Goal: Information Seeking & Learning: Learn about a topic

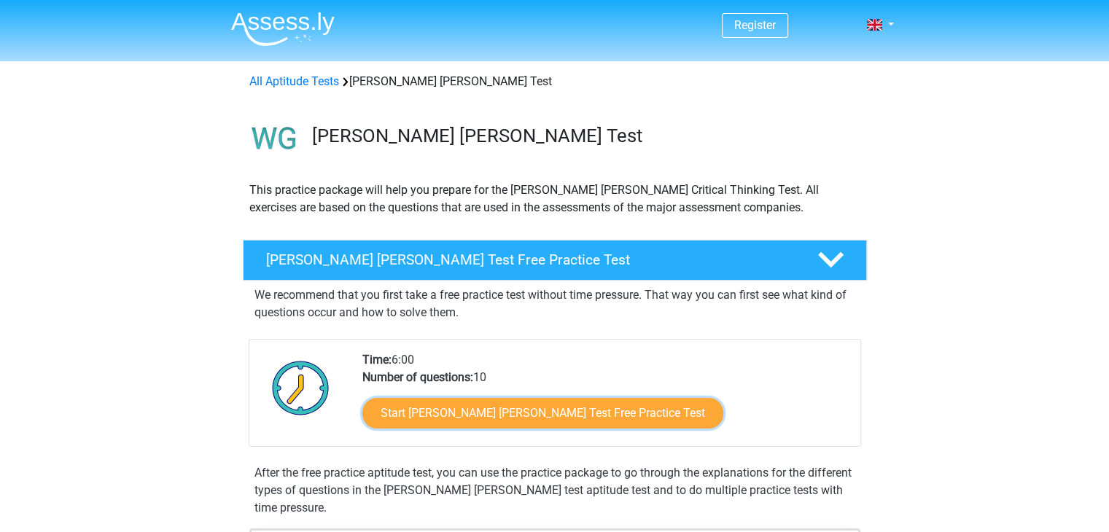
click at [507, 415] on link "Start Watson Glaser Test Free Practice Test" at bounding box center [542, 413] width 361 height 31
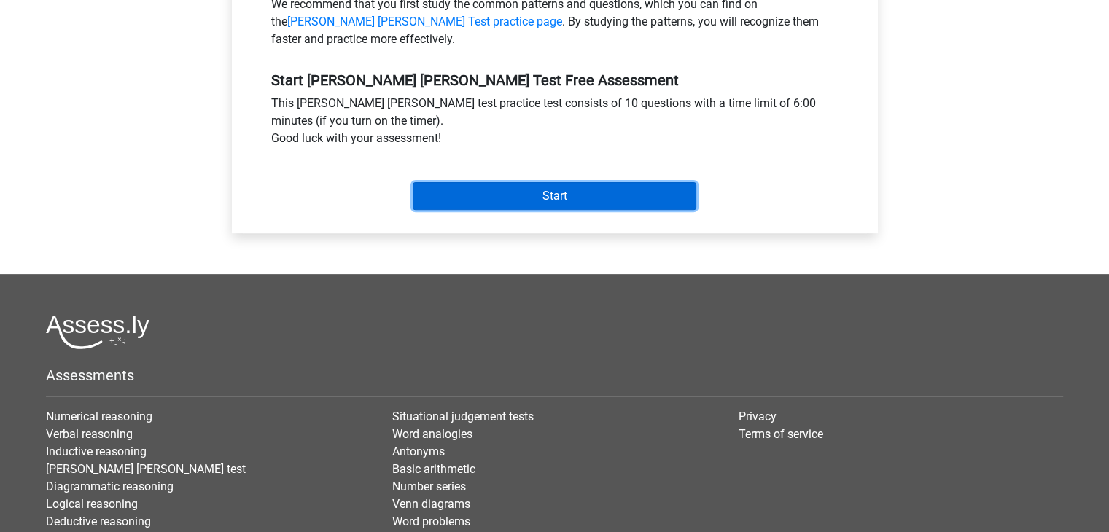
click at [481, 182] on input "Start" at bounding box center [555, 196] width 284 height 28
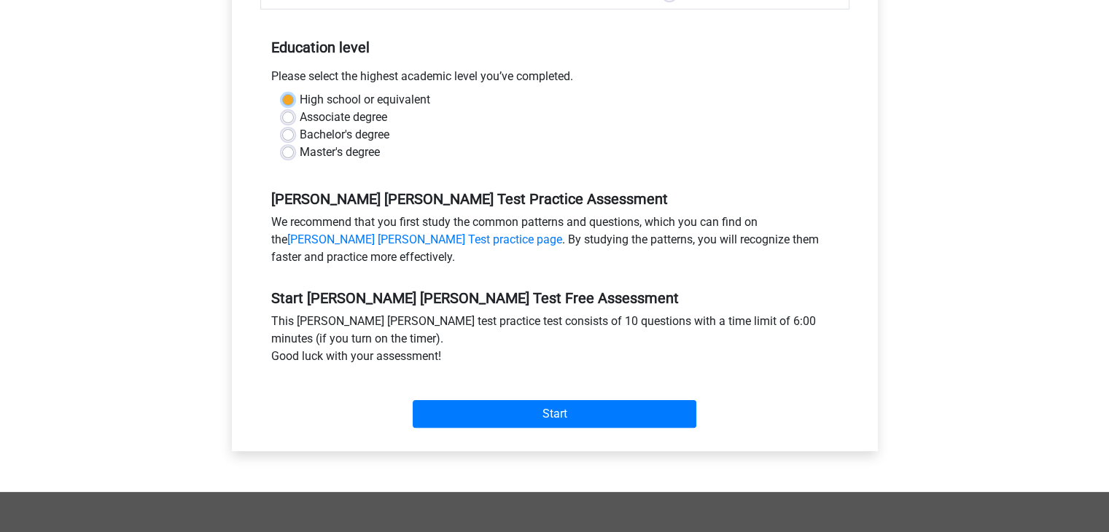
scroll to position [147, 0]
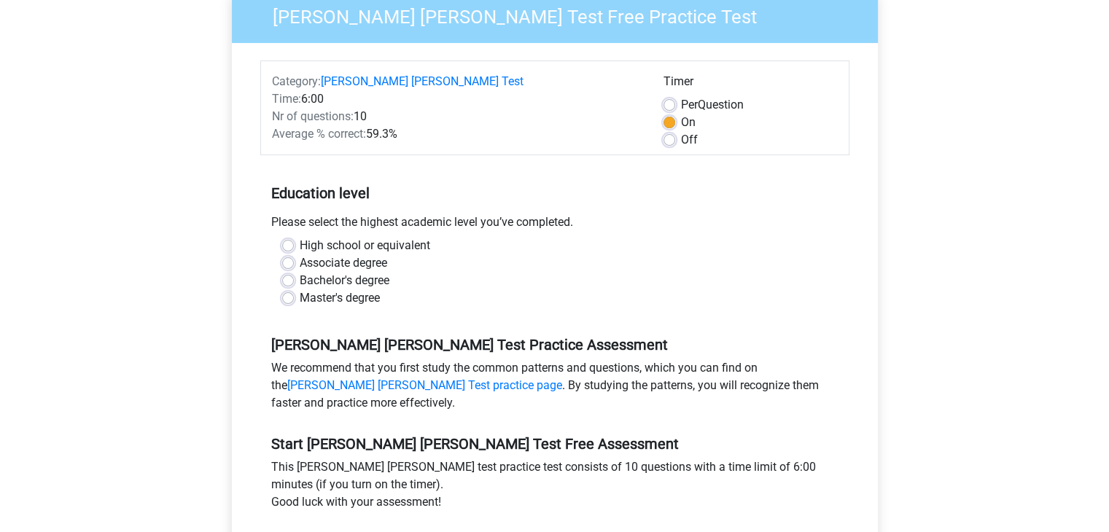
click at [370, 237] on label "High school or equivalent" at bounding box center [365, 245] width 130 height 17
click at [294, 237] on input "High school or equivalent" at bounding box center [288, 244] width 12 height 15
radio input "true"
click at [291, 237] on div "High school or equivalent" at bounding box center [554, 245] width 545 height 17
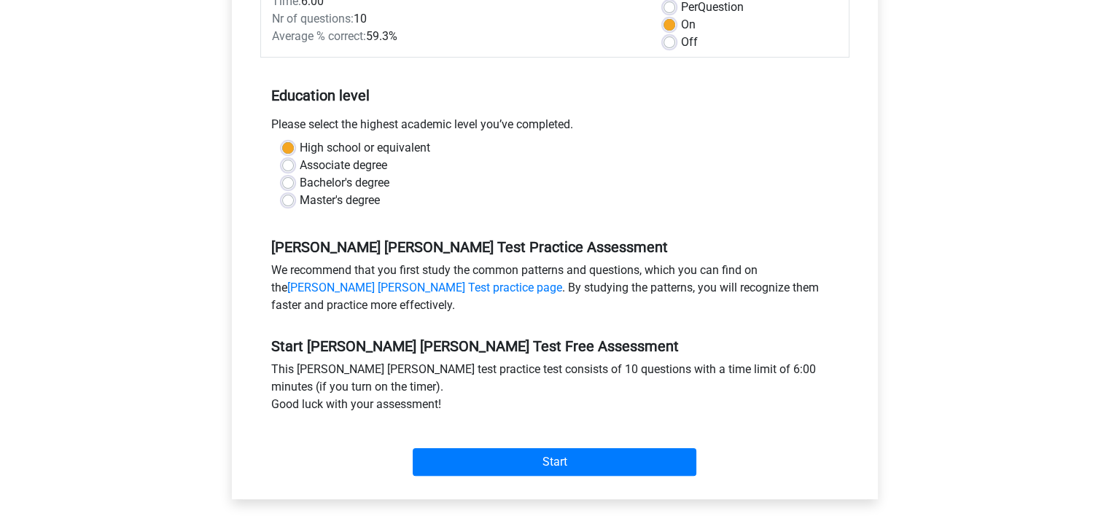
scroll to position [365, 0]
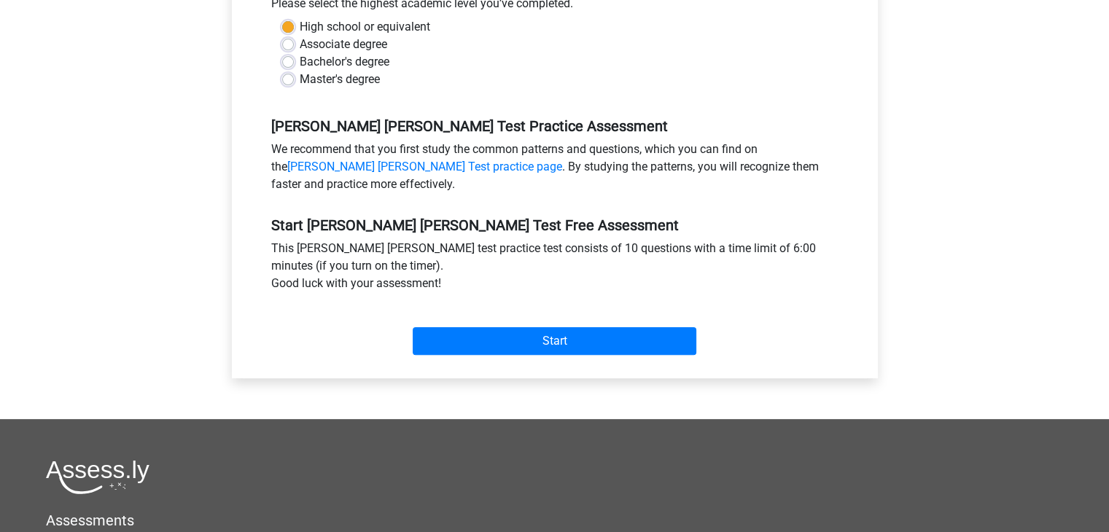
click at [484, 304] on div "Start" at bounding box center [554, 329] width 589 height 51
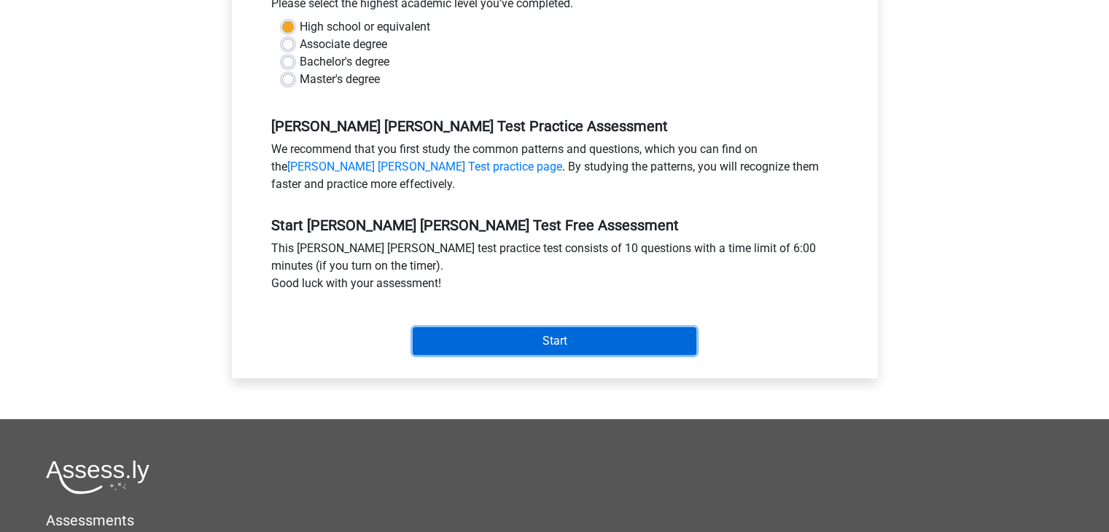
click at [484, 327] on input "Start" at bounding box center [555, 341] width 284 height 28
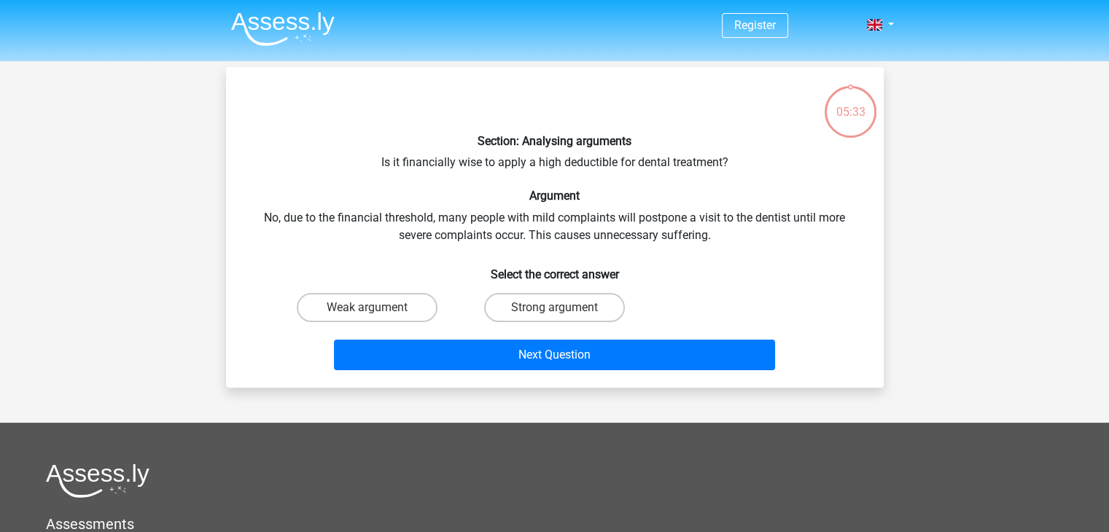
click at [851, 109] on div "05:33" at bounding box center [850, 103] width 55 height 36
click at [781, 79] on p at bounding box center [527, 101] width 556 height 44
click at [582, 161] on div "Section: Analysing arguments Is it financially wise to apply a high deductible …" at bounding box center [555, 227] width 646 height 297
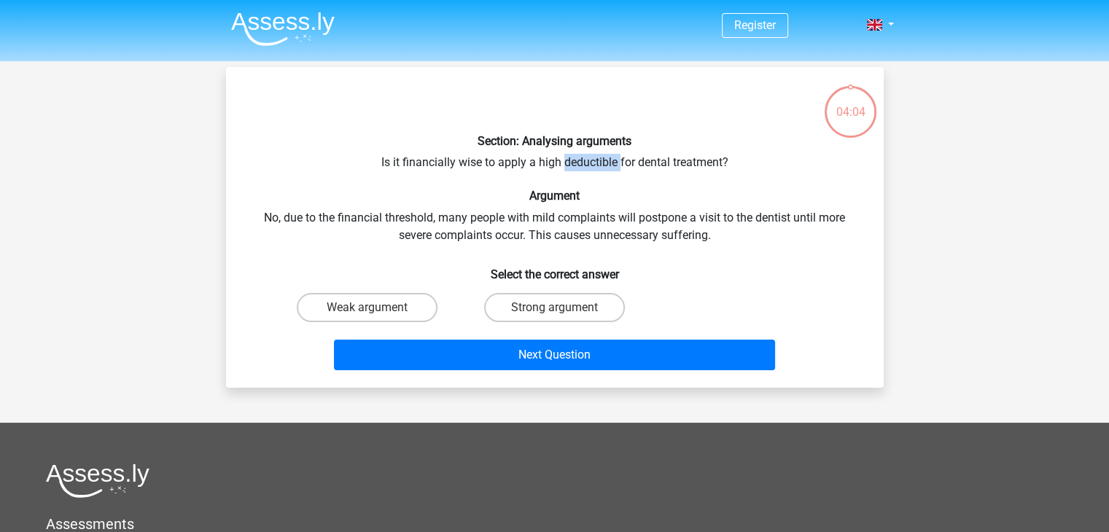
click at [582, 161] on div "Section: Analysing arguments Is it financially wise to apply a high deductible …" at bounding box center [555, 227] width 646 height 297
click at [389, 211] on div "Section: Analysing arguments Is it financially wise to apply a high deductible …" at bounding box center [555, 227] width 646 height 297
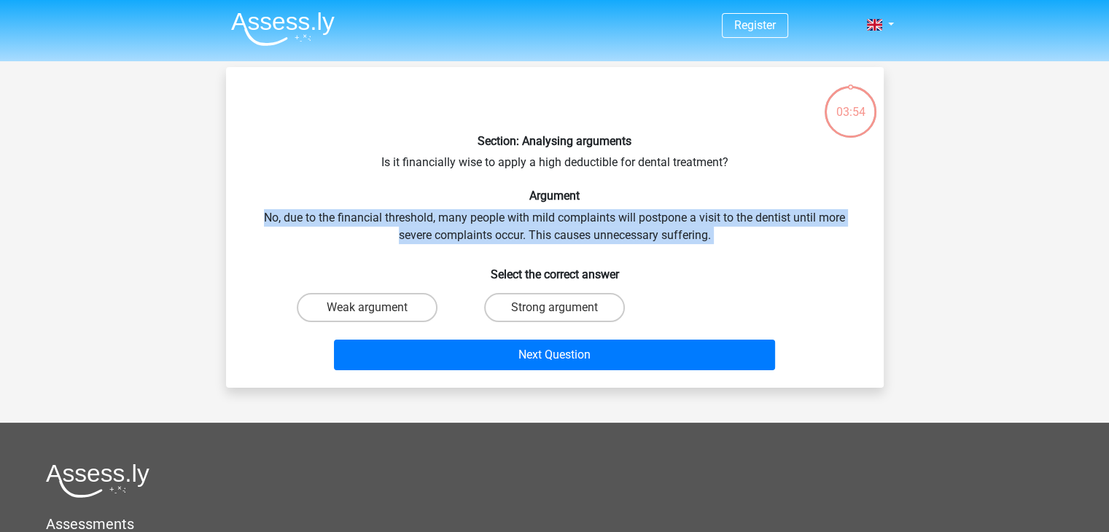
click at [389, 211] on div "Section: Analysing arguments Is it financially wise to apply a high deductible …" at bounding box center [555, 227] width 646 height 297
drag, startPoint x: 251, startPoint y: 214, endPoint x: 717, endPoint y: 233, distance: 466.9
click at [717, 233] on div "Section: Analysing arguments Is it financially wise to apply a high deductible …" at bounding box center [555, 227] width 646 height 297
click at [437, 219] on div "Section: Analysing arguments Is it financially wise to apply a high deductible …" at bounding box center [555, 227] width 646 height 297
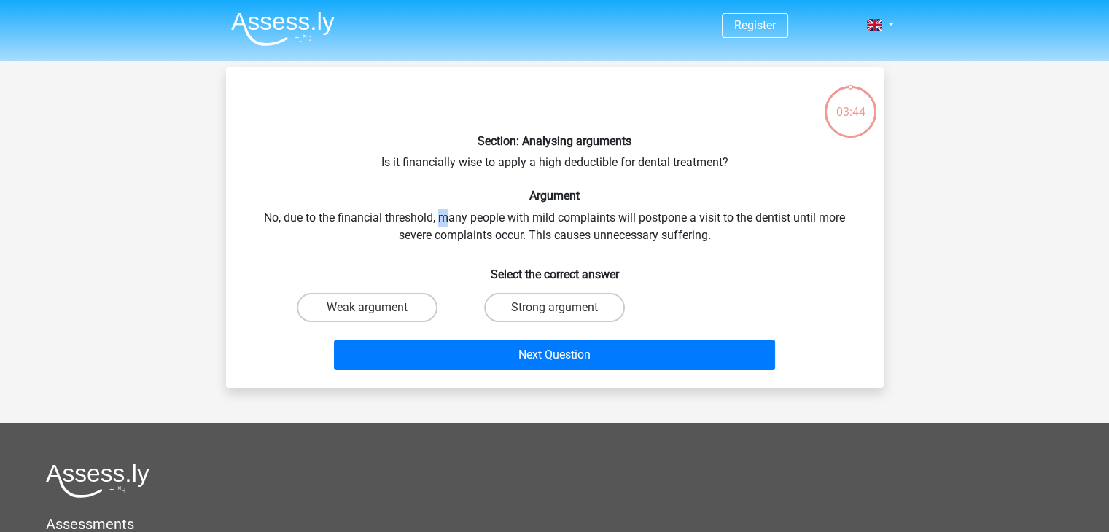
click at [443, 219] on div "Section: Analysing arguments Is it financially wise to apply a high deductible …" at bounding box center [555, 227] width 646 height 297
click at [589, 234] on div "Section: Analysing arguments Is it financially wise to apply a high deductible …" at bounding box center [555, 227] width 646 height 297
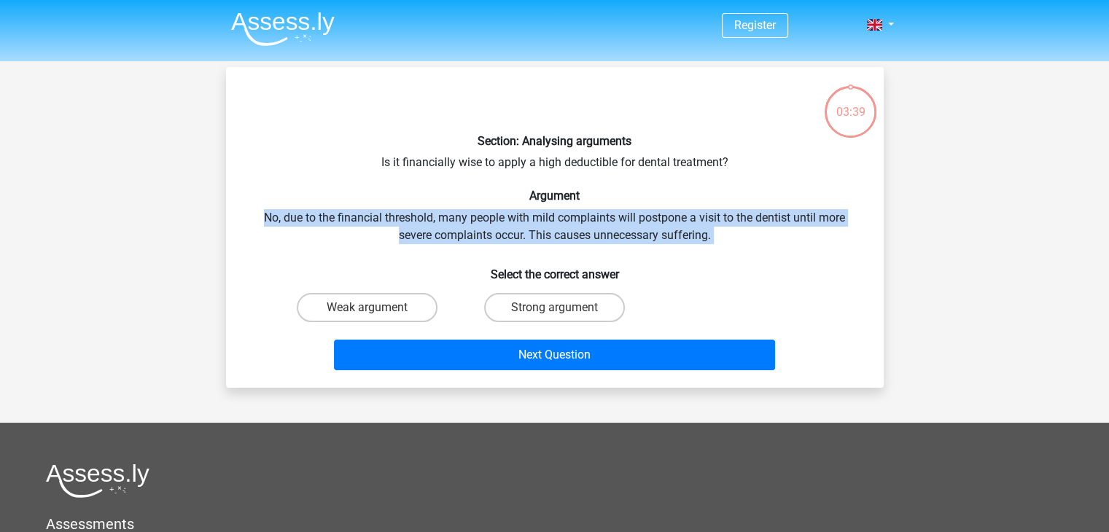
click at [589, 234] on div "Section: Analysing arguments Is it financially wise to apply a high deductible …" at bounding box center [555, 227] width 646 height 297
drag, startPoint x: 723, startPoint y: 237, endPoint x: 325, endPoint y: 217, distance: 398.5
click at [324, 217] on div "Section: Analysing arguments Is it financially wise to apply a high deductible …" at bounding box center [555, 227] width 646 height 297
click at [539, 217] on div "Section: Analysing arguments Is it financially wise to apply a high deductible …" at bounding box center [555, 227] width 646 height 297
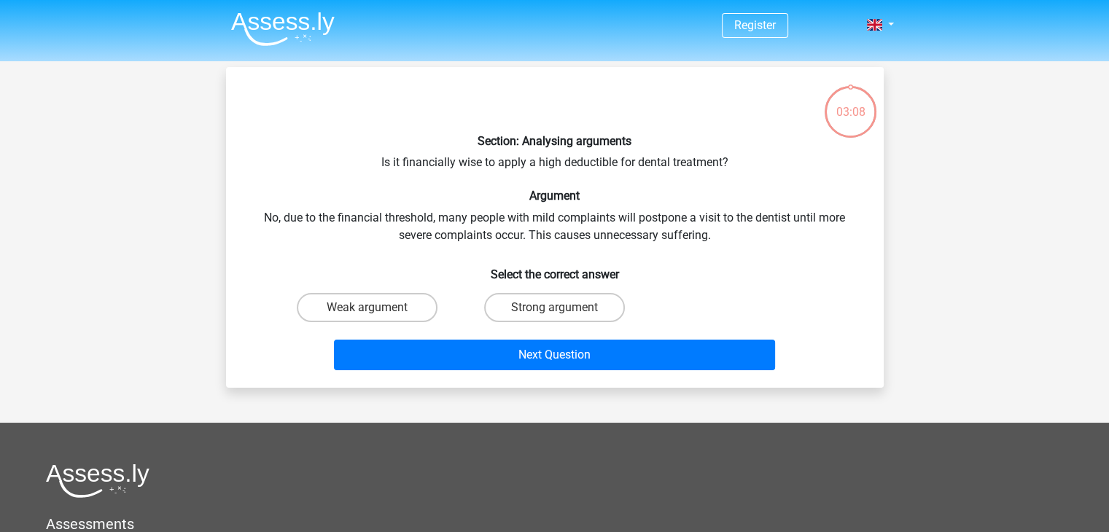
click at [571, 165] on div "Section: Analysing arguments Is it financially wise to apply a high deductible …" at bounding box center [555, 227] width 646 height 297
click at [617, 166] on div "Section: Analysing arguments Is it financially wise to apply a high deductible …" at bounding box center [555, 227] width 646 height 297
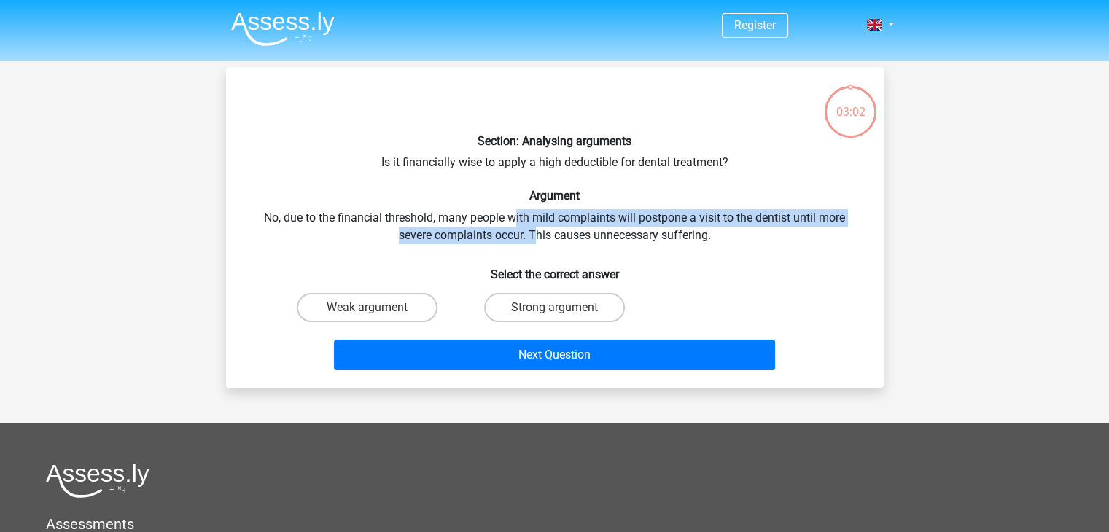
drag, startPoint x: 516, startPoint y: 217, endPoint x: 535, endPoint y: 241, distance: 30.6
click at [535, 241] on div "Section: Analysing arguments Is it financially wise to apply a high deductible …" at bounding box center [555, 227] width 646 height 297
click at [567, 225] on div "Section: Analysing arguments Is it financially wise to apply a high deductible …" at bounding box center [555, 227] width 646 height 297
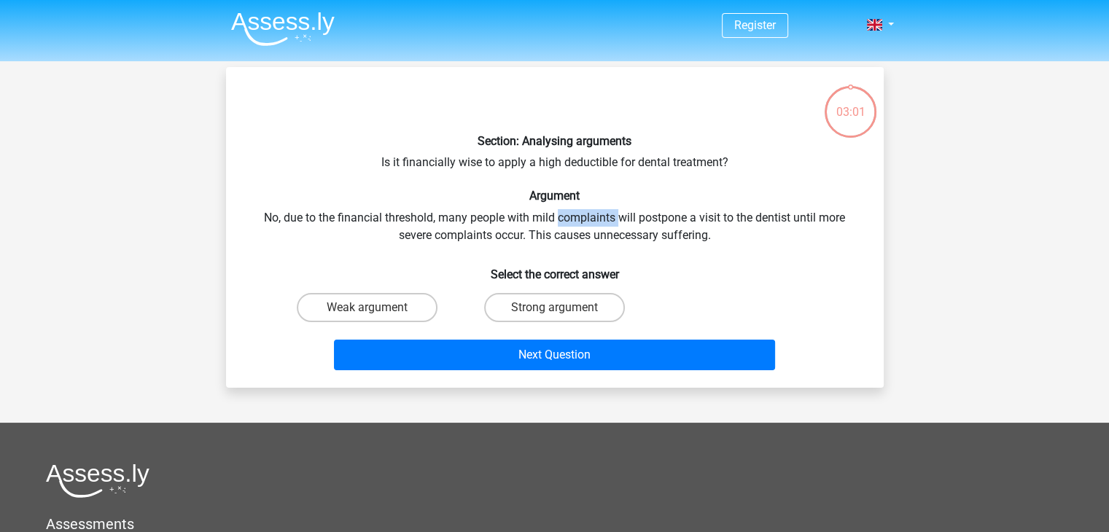
click at [567, 225] on div "Section: Analysing arguments Is it financially wise to apply a high deductible …" at bounding box center [555, 227] width 646 height 297
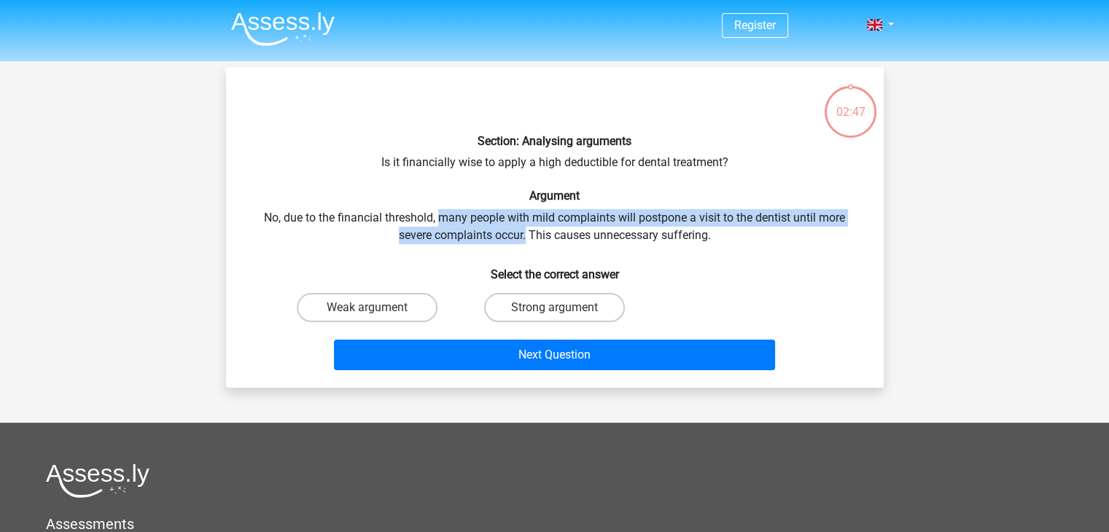
drag, startPoint x: 440, startPoint y: 217, endPoint x: 525, endPoint y: 234, distance: 86.2
click at [525, 234] on div "Section: Analysing arguments Is it financially wise to apply a high deductible …" at bounding box center [555, 227] width 646 height 297
click at [392, 303] on label "Weak argument" at bounding box center [367, 307] width 141 height 29
click at [376, 308] on input "Weak argument" at bounding box center [371, 312] width 9 height 9
radio input "true"
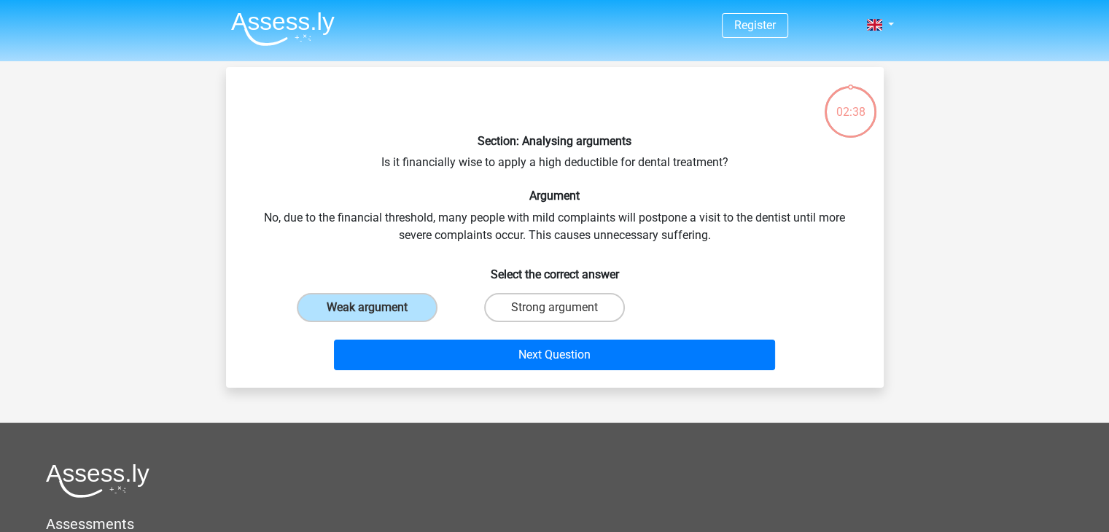
click at [569, 372] on div "Next Question" at bounding box center [554, 358] width 563 height 36
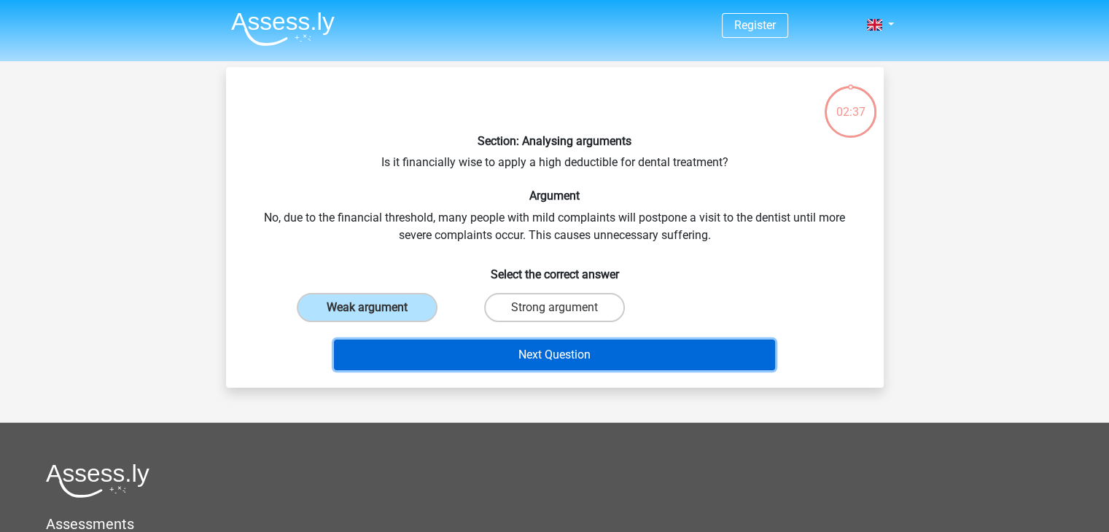
click at [583, 354] on button "Next Question" at bounding box center [554, 355] width 441 height 31
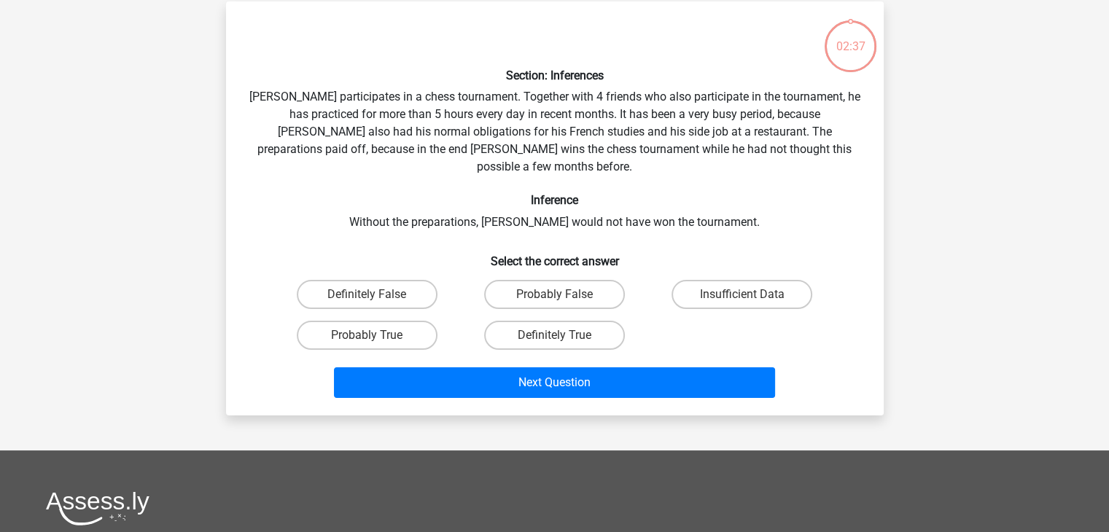
scroll to position [67, 0]
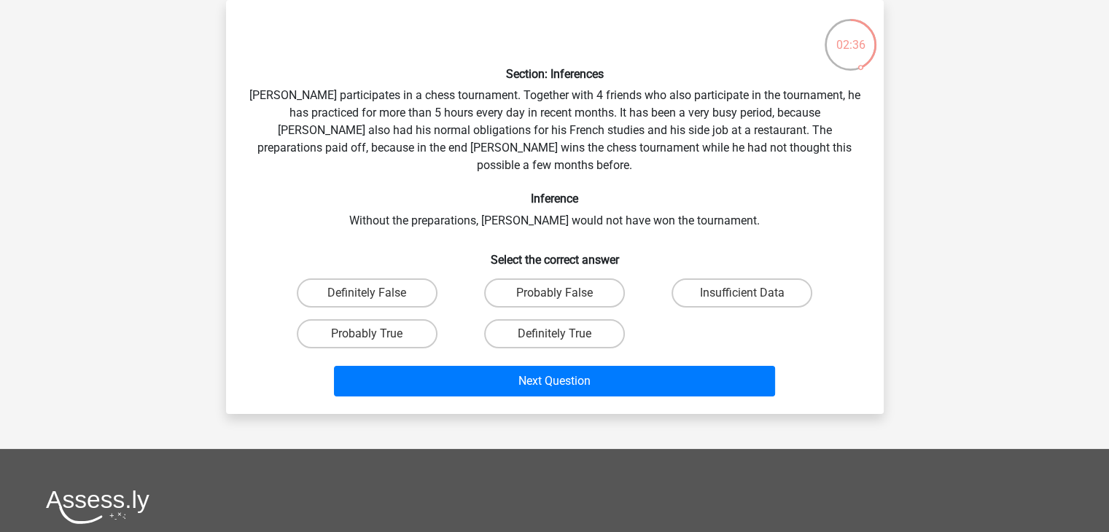
click at [569, 108] on div "Section: Inferences Pablo participates in a chess tournament. Together with 4 f…" at bounding box center [555, 207] width 646 height 391
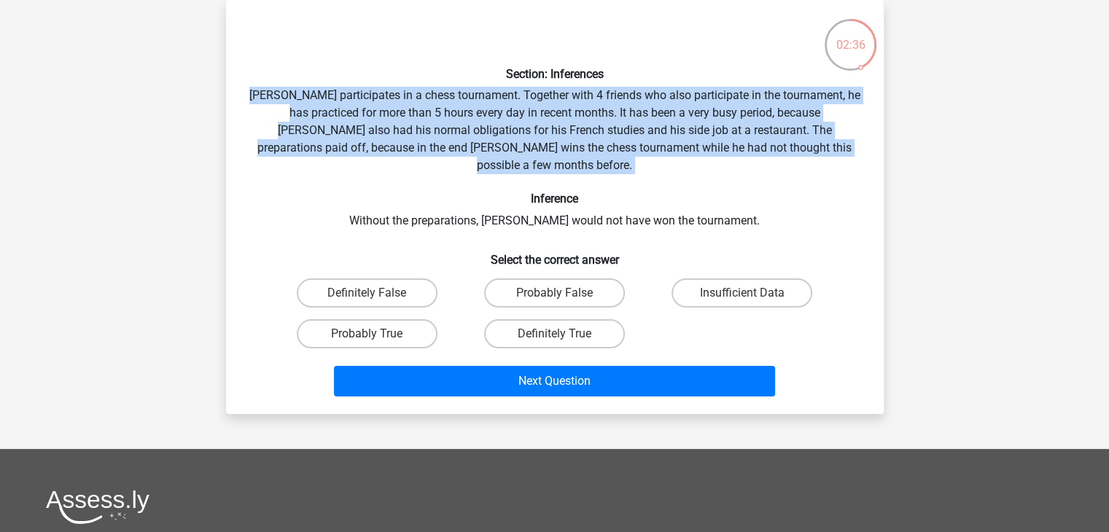
click at [569, 108] on div "Section: Inferences Pablo participates in a chess tournament. Together with 4 f…" at bounding box center [555, 207] width 646 height 391
click at [635, 98] on div "Section: Inferences Pablo participates in a chess tournament. Together with 4 f…" at bounding box center [555, 207] width 646 height 391
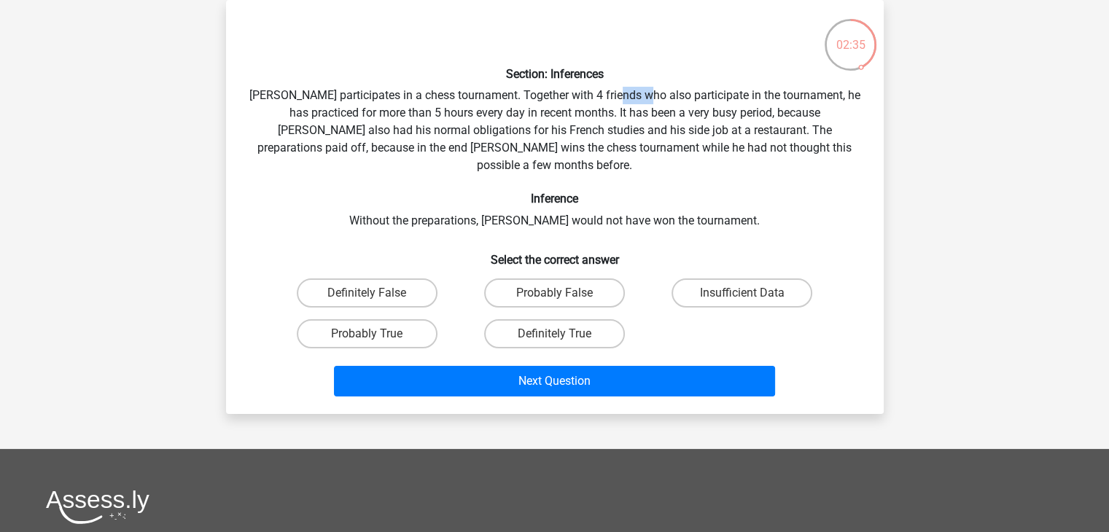
click at [635, 98] on div "Section: Inferences Pablo participates in a chess tournament. Together with 4 f…" at bounding box center [555, 207] width 646 height 391
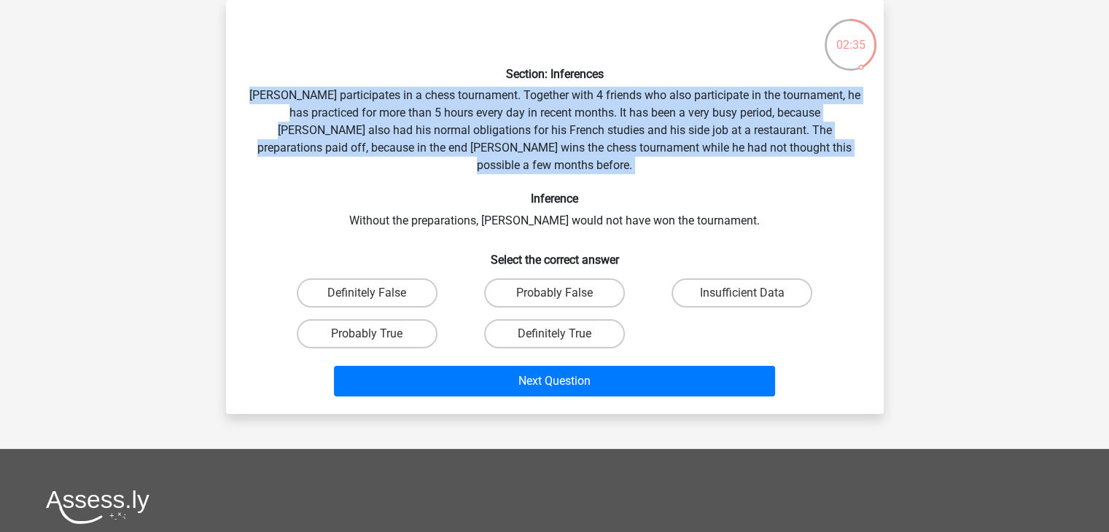
click at [635, 98] on div "Section: Inferences Pablo participates in a chess tournament. Together with 4 f…" at bounding box center [555, 207] width 646 height 391
click at [663, 152] on div "Section: Inferences Pablo participates in a chess tournament. Together with 4 f…" at bounding box center [555, 207] width 646 height 391
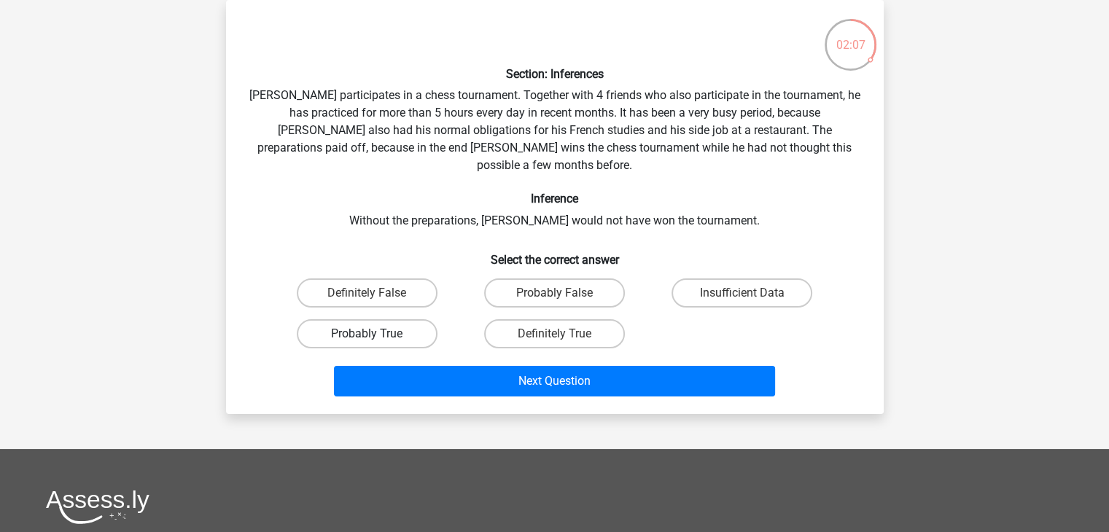
click at [351, 319] on label "Probably True" at bounding box center [367, 333] width 141 height 29
click at [367, 334] on input "Probably True" at bounding box center [371, 338] width 9 height 9
radio input "true"
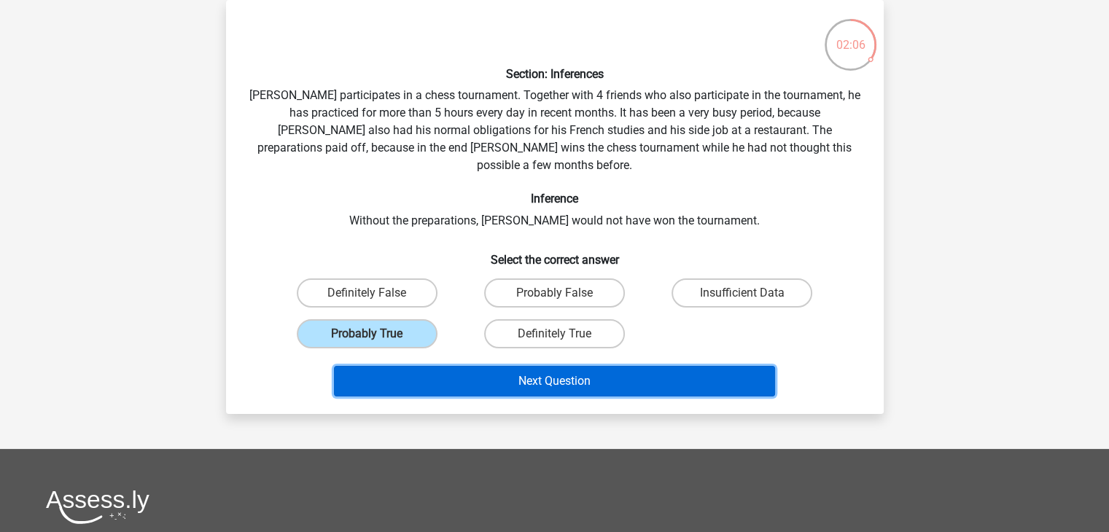
click at [434, 369] on button "Next Question" at bounding box center [554, 381] width 441 height 31
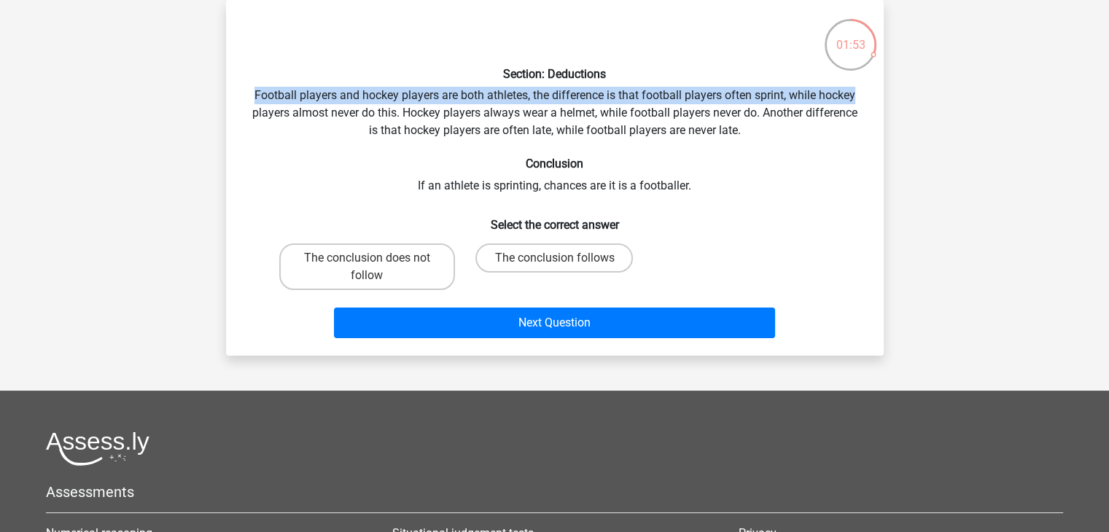
drag, startPoint x: 248, startPoint y: 88, endPoint x: 875, endPoint y: 95, distance: 626.9
click at [875, 95] on div "Section: Deductions Football players and hockey players are both athletes, the …" at bounding box center [555, 178] width 646 height 332
click at [399, 262] on label "The conclusion does not follow" at bounding box center [367, 266] width 176 height 47
click at [376, 262] on input "The conclusion does not follow" at bounding box center [371, 262] width 9 height 9
radio input "true"
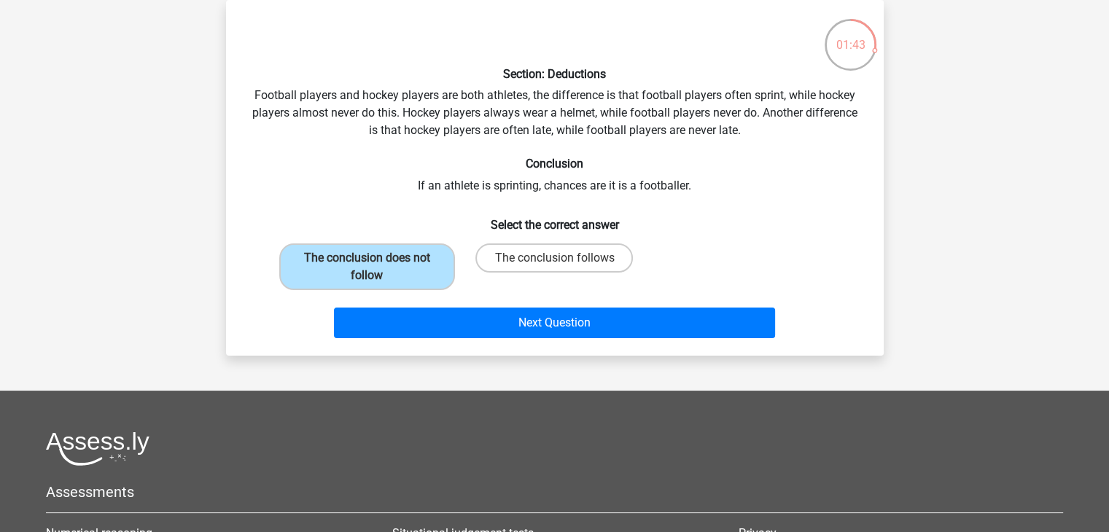
click at [699, 105] on div "Section: Deductions Football players and hockey players are both athletes, the …" at bounding box center [555, 178] width 646 height 332
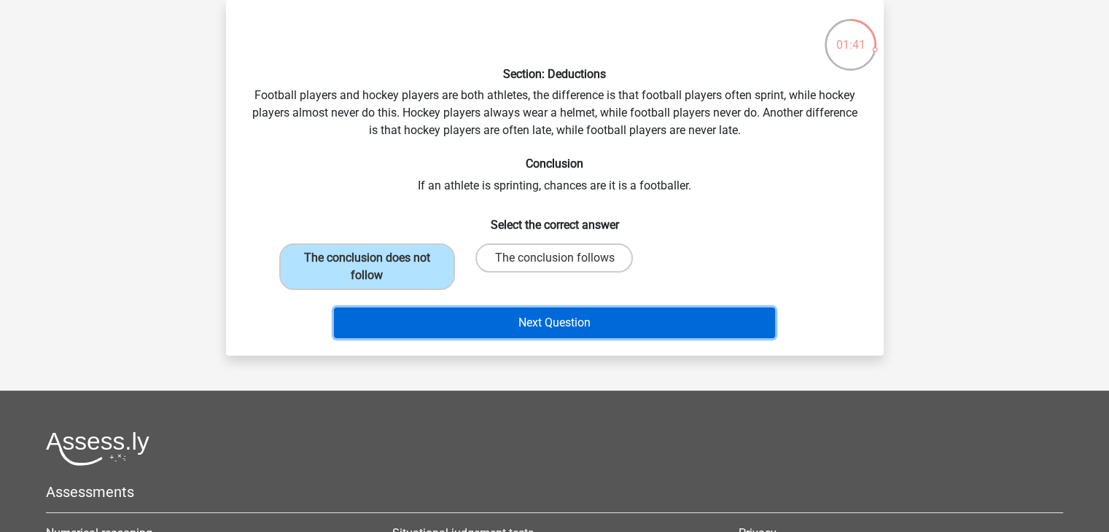
click at [665, 328] on button "Next Question" at bounding box center [554, 323] width 441 height 31
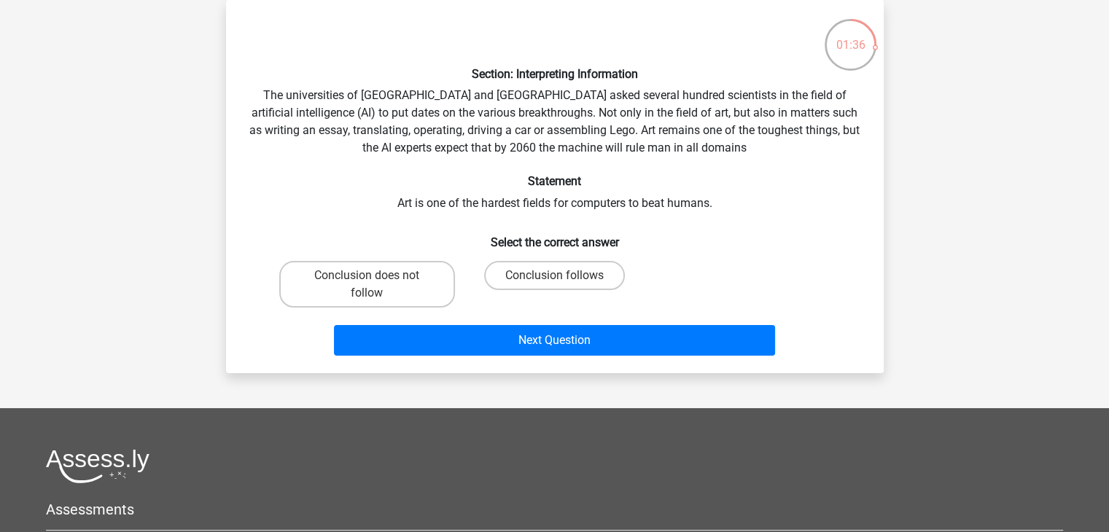
drag, startPoint x: 268, startPoint y: 84, endPoint x: 254, endPoint y: 92, distance: 16.6
click at [271, 84] on div "Section: Interpreting Information The universities of Oxford and Yale asked sev…" at bounding box center [555, 187] width 646 height 350
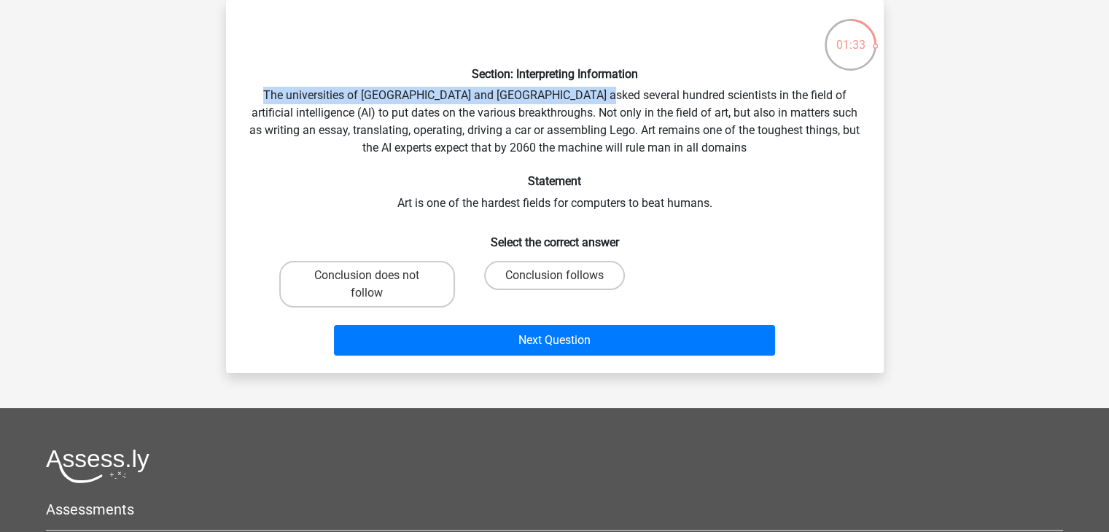
drag, startPoint x: 257, startPoint y: 94, endPoint x: 713, endPoint y: 123, distance: 457.3
click at [677, 103] on div "Section: Interpreting Information The universities of Oxford and Yale asked sev…" at bounding box center [555, 187] width 646 height 350
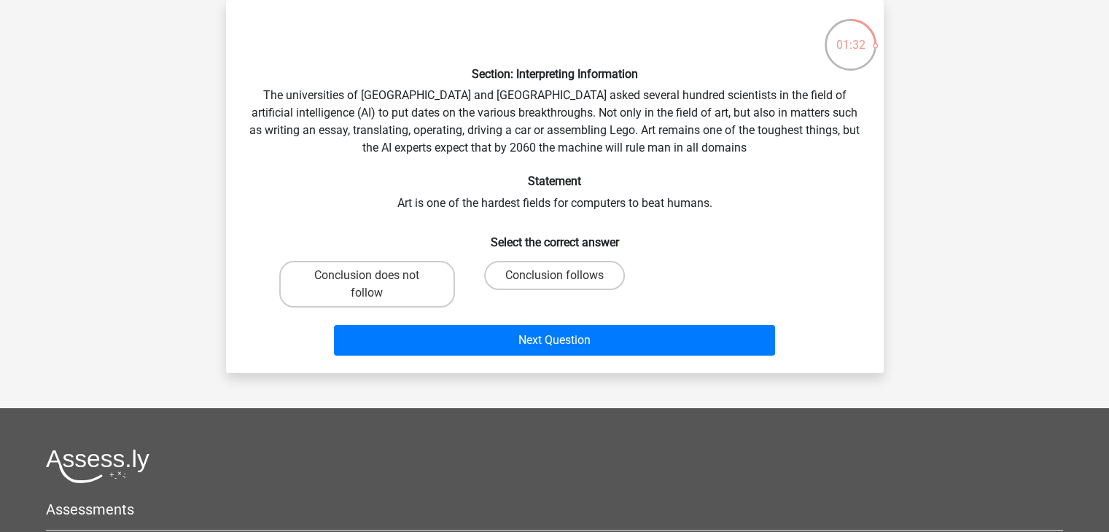
click at [597, 123] on div "Section: Interpreting Information The universities of Oxford and Yale asked sev…" at bounding box center [555, 187] width 646 height 350
click at [597, 124] on div "Section: Interpreting Information The universities of Oxford and Yale asked sev…" at bounding box center [555, 187] width 646 height 350
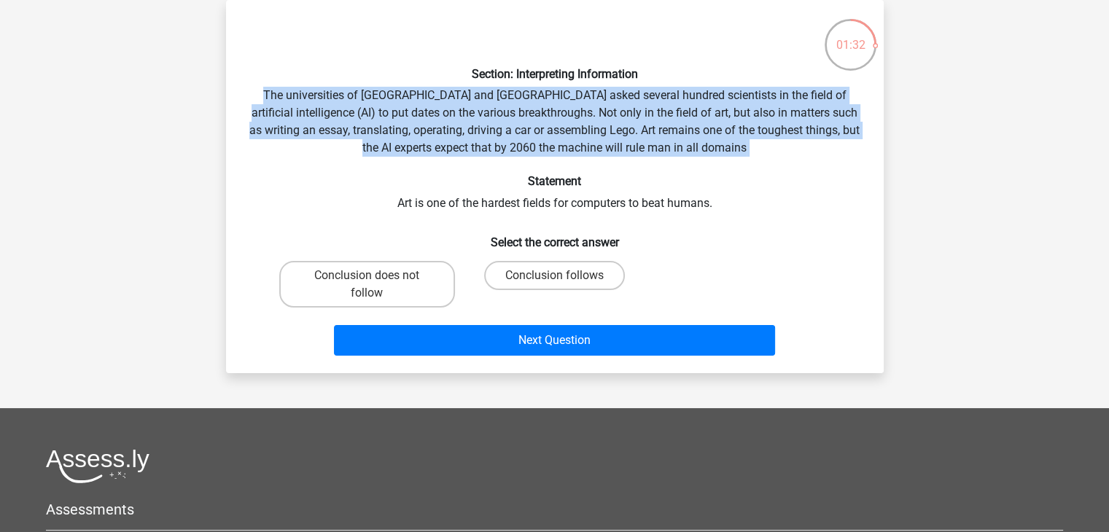
click at [597, 124] on div "Section: Interpreting Information The universities of Oxford and Yale asked sev…" at bounding box center [555, 187] width 646 height 350
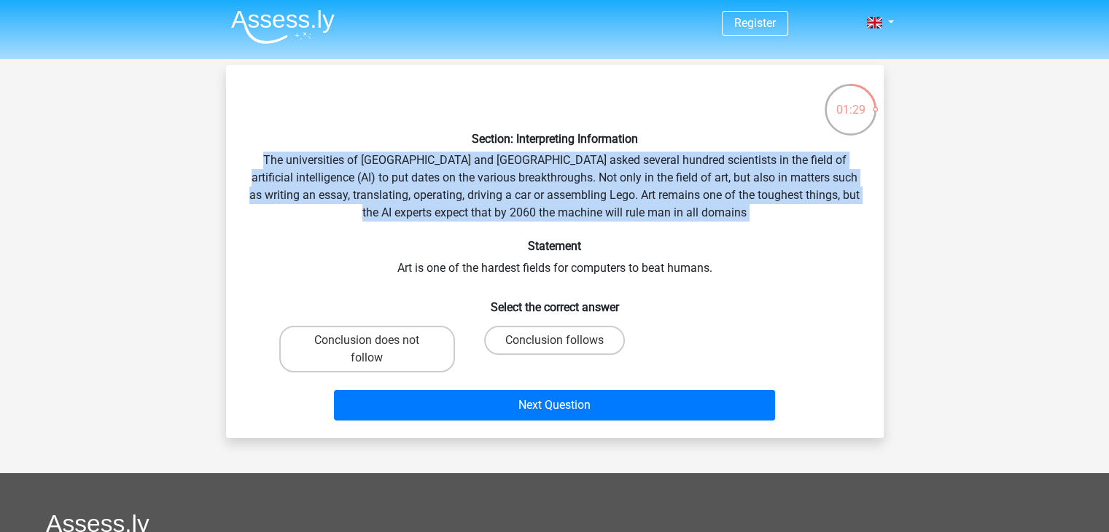
scroll to position [0, 0]
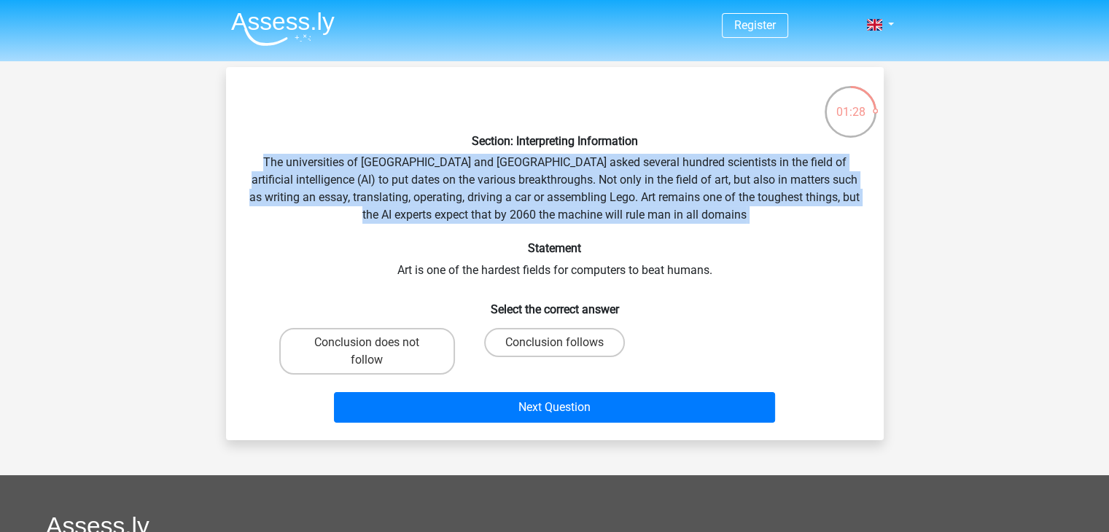
click at [410, 179] on div "Section: Interpreting Information The universities of Oxford and Yale asked sev…" at bounding box center [555, 254] width 646 height 350
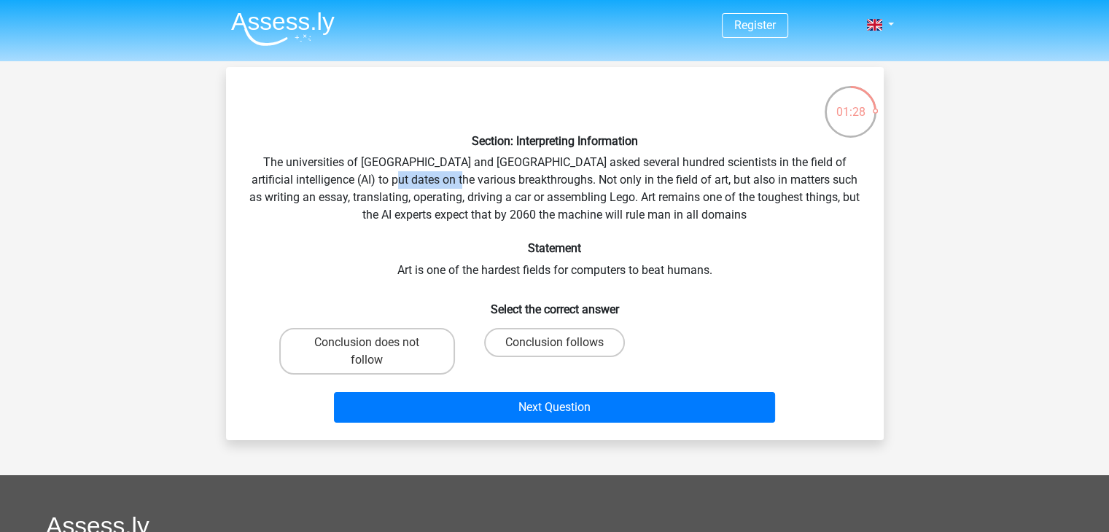
click at [410, 179] on div "Section: Interpreting Information The universities of Oxford and Yale asked sev…" at bounding box center [555, 254] width 646 height 350
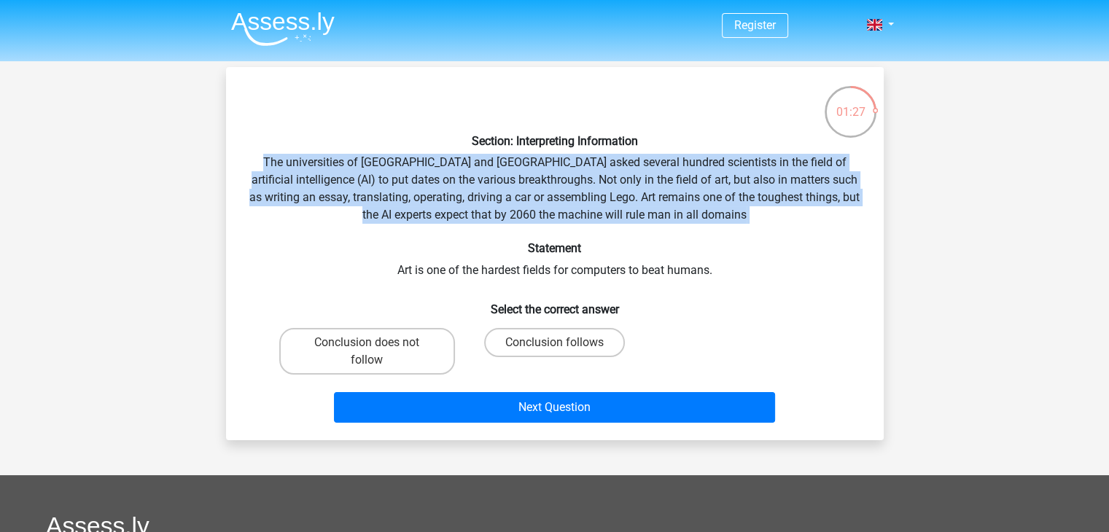
click at [410, 179] on div "Section: Interpreting Information The universities of Oxford and Yale asked sev…" at bounding box center [555, 254] width 646 height 350
click at [606, 213] on div "Section: Interpreting Information The universities of Oxford and Yale asked sev…" at bounding box center [555, 254] width 646 height 350
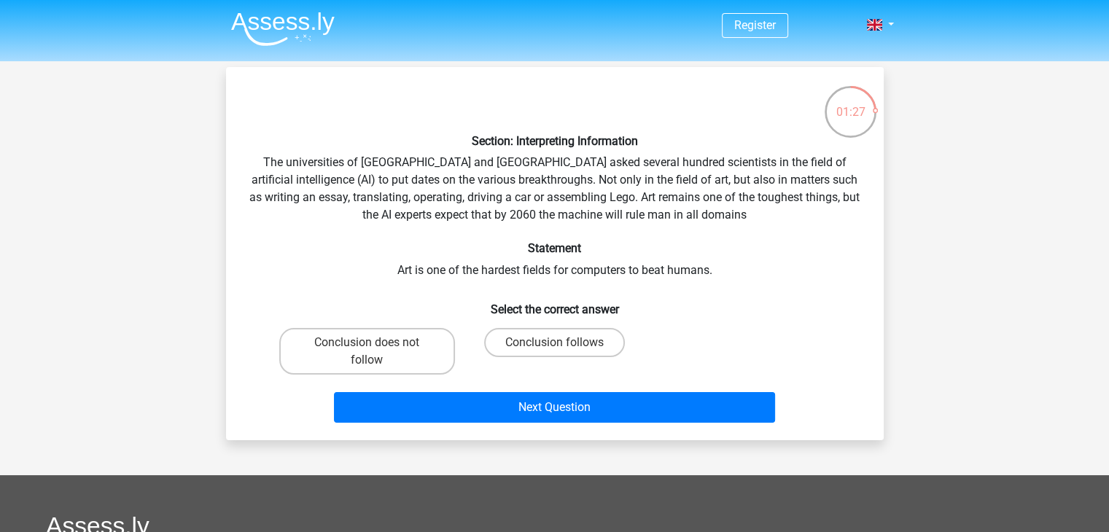
click at [603, 219] on div "Section: Interpreting Information The universities of Oxford and Yale asked sev…" at bounding box center [555, 254] width 646 height 350
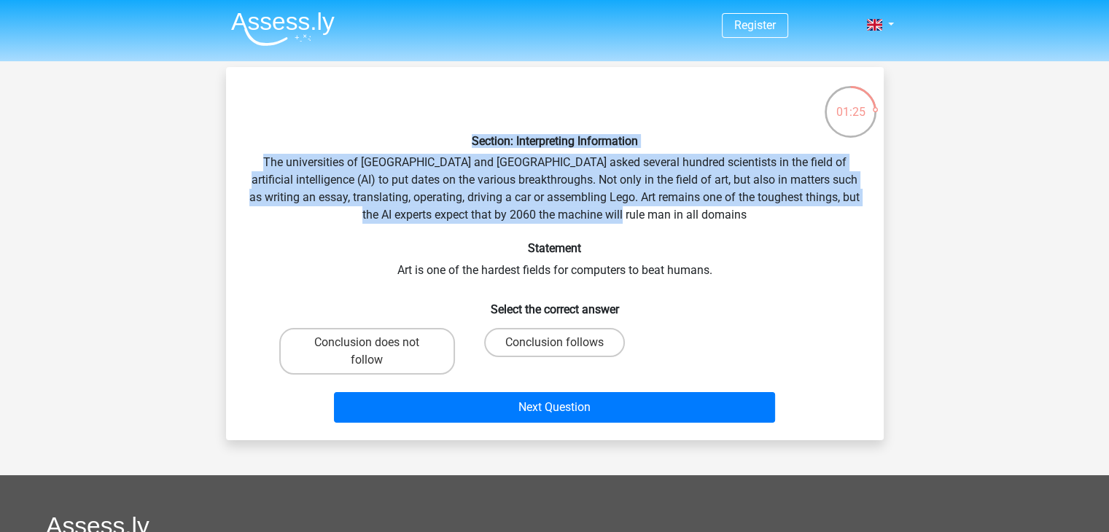
drag, startPoint x: 719, startPoint y: 217, endPoint x: 727, endPoint y: 208, distance: 12.0
click at [244, 125] on div "Section: Interpreting Information The universities of Oxford and Yale asked sev…" at bounding box center [555, 254] width 646 height 350
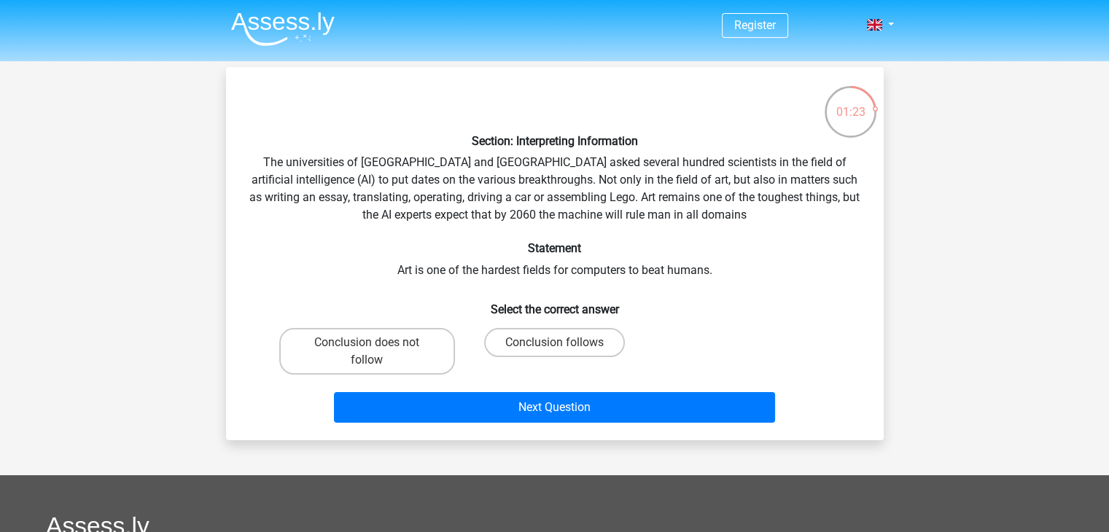
click at [665, 262] on div "Section: Interpreting Information The universities of Oxford and Yale asked sev…" at bounding box center [555, 254] width 646 height 350
click at [665, 264] on div "Section: Interpreting Information The universities of Oxford and Yale asked sev…" at bounding box center [555, 254] width 646 height 350
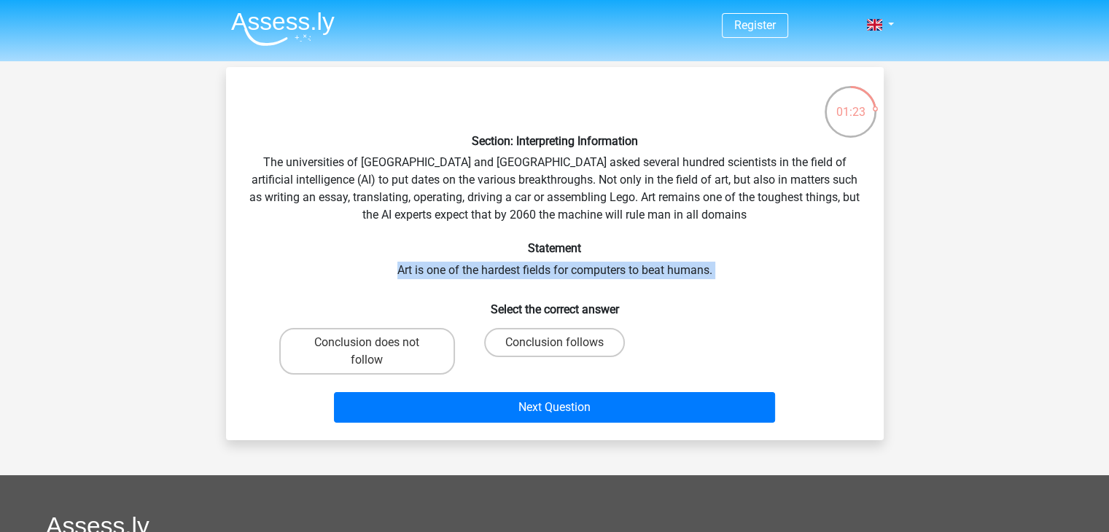
click at [665, 264] on div "Section: Interpreting Information The universities of Oxford and Yale asked sev…" at bounding box center [555, 254] width 646 height 350
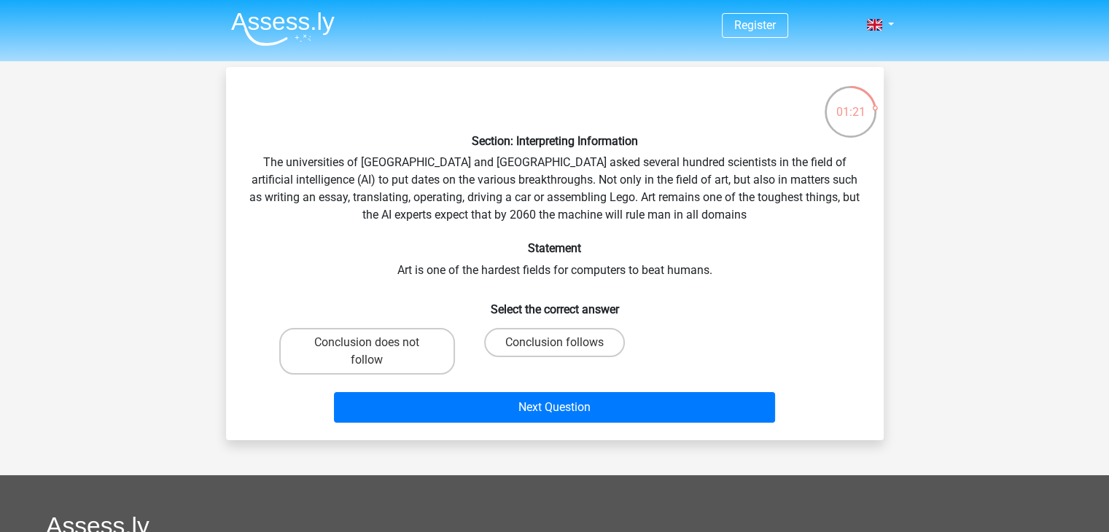
click at [250, 165] on div "Section: Interpreting Information The universities of Oxford and Yale asked sev…" at bounding box center [555, 254] width 646 height 350
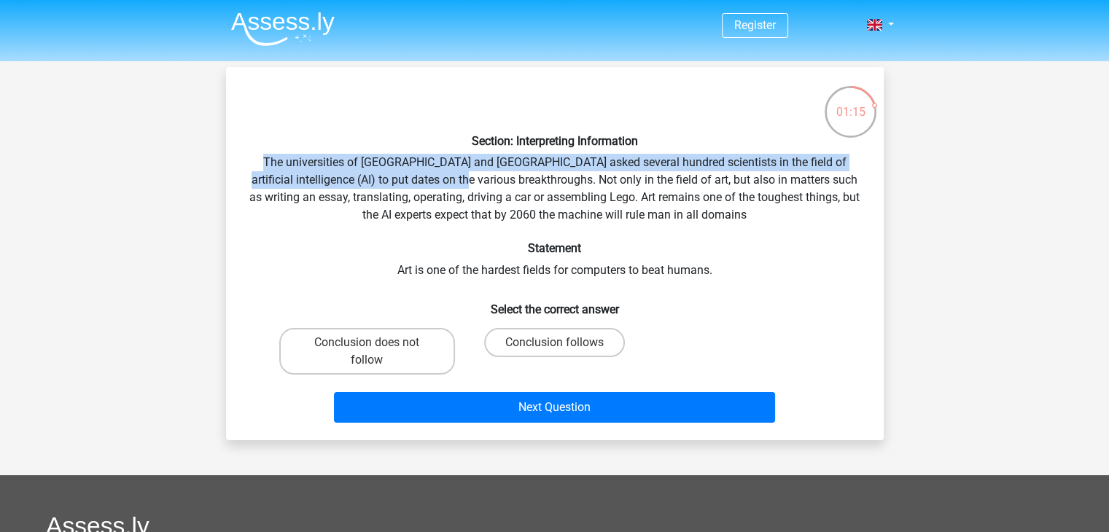
drag, startPoint x: 265, startPoint y: 157, endPoint x: 464, endPoint y: 184, distance: 200.7
click at [464, 184] on div "Section: Interpreting Information The universities of Oxford and Yale asked sev…" at bounding box center [555, 254] width 646 height 350
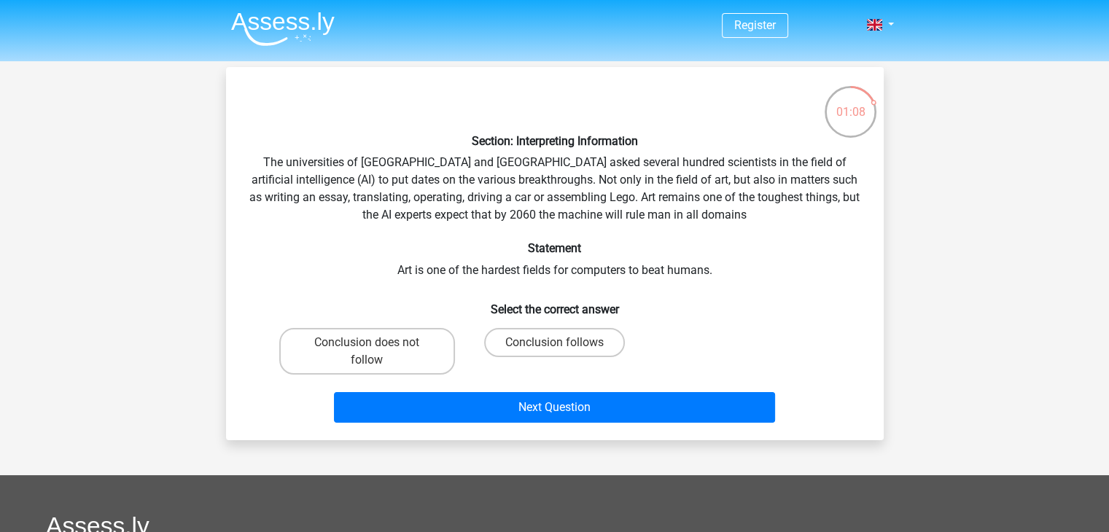
click at [467, 176] on div "Section: Interpreting Information The universities of Oxford and Yale asked sev…" at bounding box center [555, 254] width 646 height 350
drag, startPoint x: 467, startPoint y: 176, endPoint x: 584, endPoint y: 184, distance: 117.6
click at [584, 184] on div "Section: Interpreting Information The universities of Oxford and Yale asked sev…" at bounding box center [555, 254] width 646 height 350
click at [558, 331] on label "Conclusion follows" at bounding box center [554, 342] width 141 height 29
click at [558, 343] on input "Conclusion follows" at bounding box center [558, 347] width 9 height 9
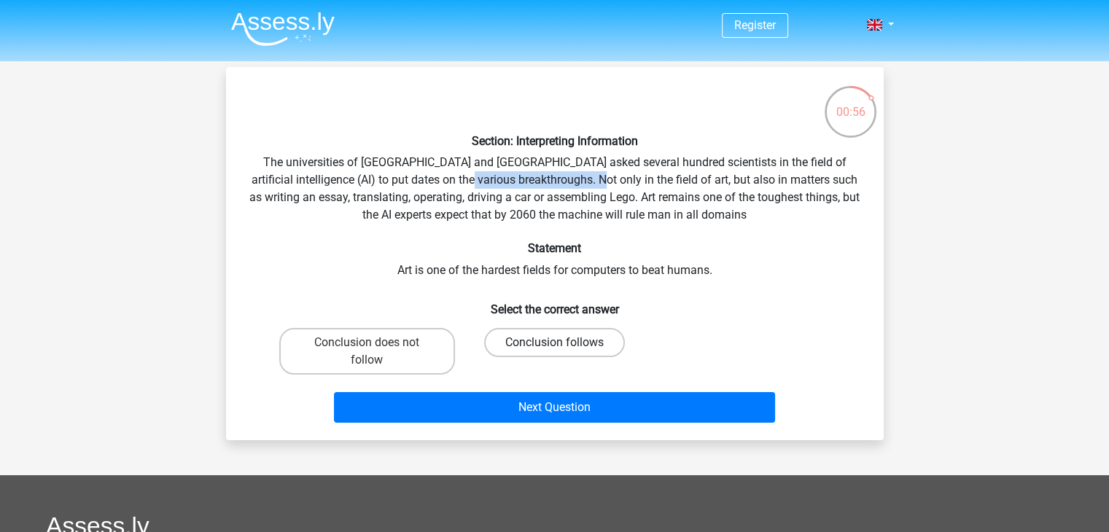
radio input "true"
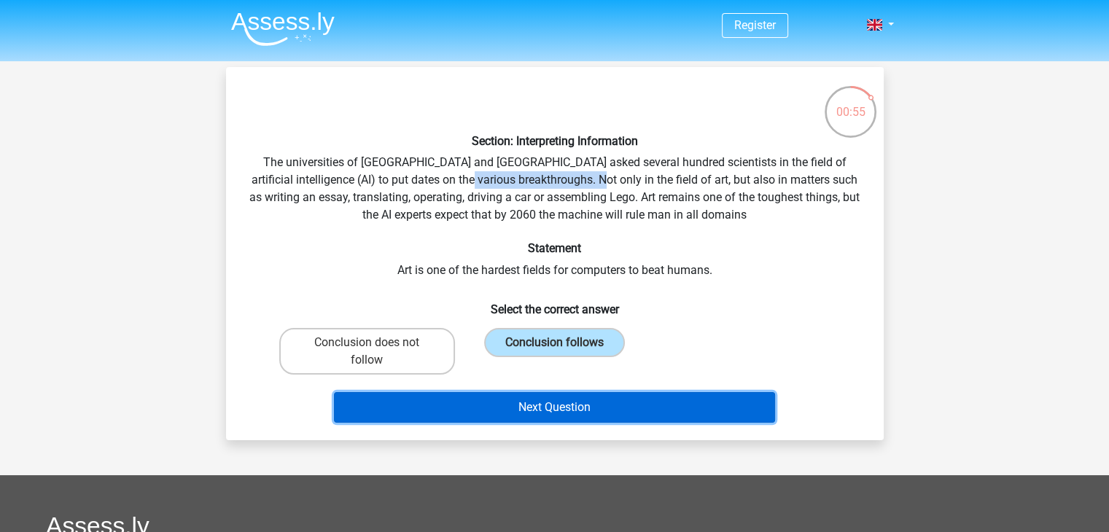
click at [601, 397] on button "Next Question" at bounding box center [554, 407] width 441 height 31
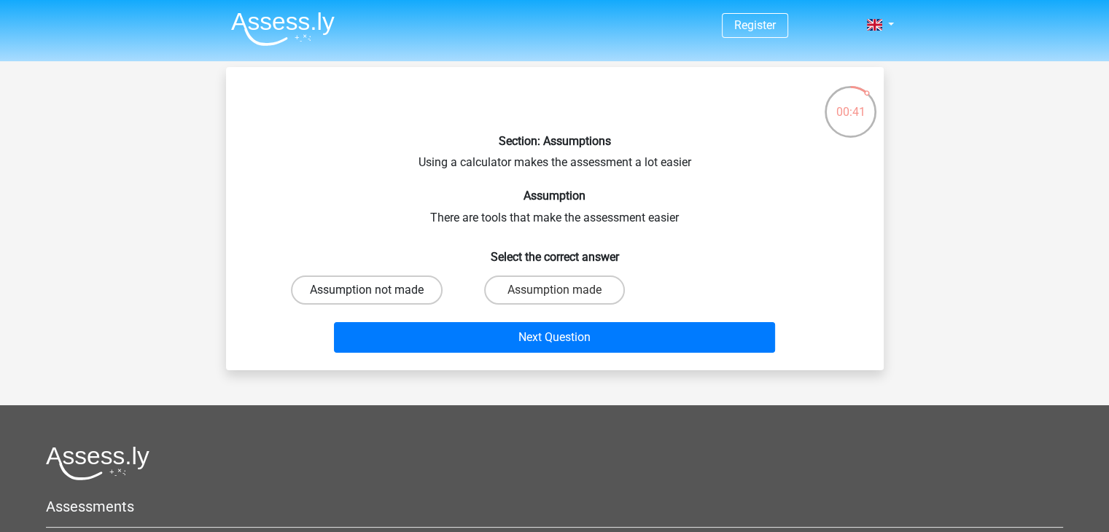
click at [375, 283] on label "Assumption not made" at bounding box center [367, 290] width 152 height 29
click at [375, 290] on input "Assumption not made" at bounding box center [371, 294] width 9 height 9
radio input "true"
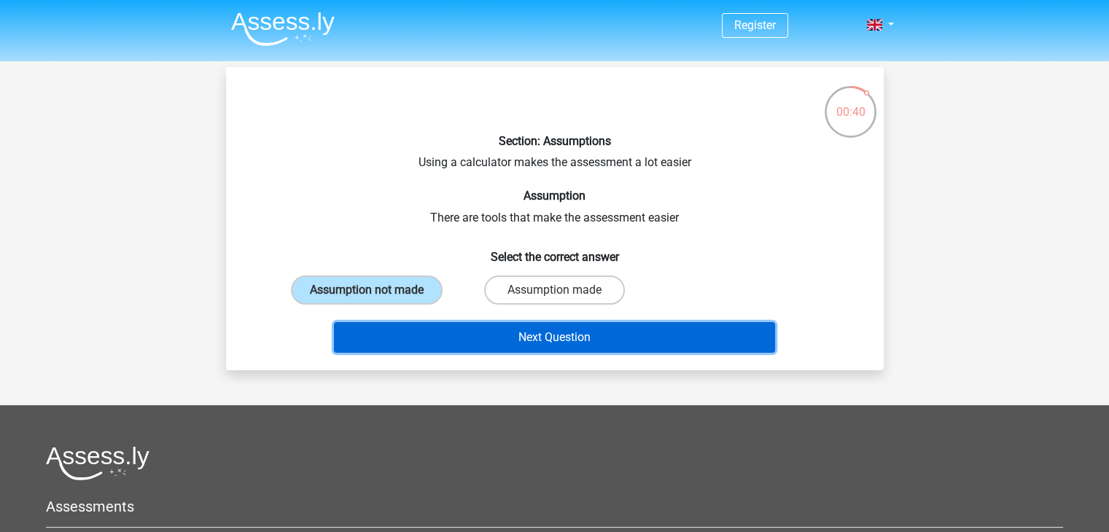
click at [627, 334] on button "Next Question" at bounding box center [554, 337] width 441 height 31
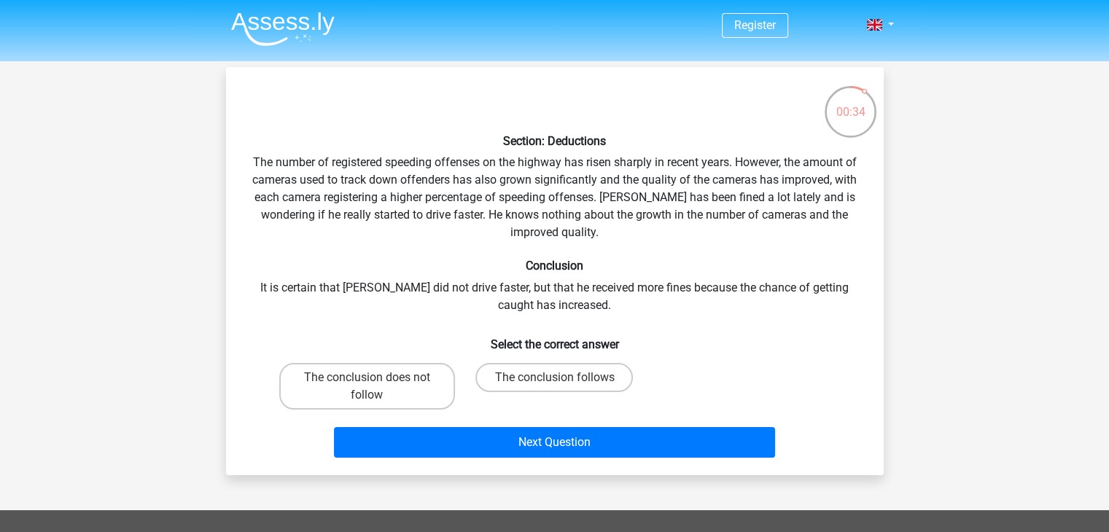
click at [467, 179] on div "Section: Deductions The number of registered speeding offenses on the highway h…" at bounding box center [555, 271] width 646 height 385
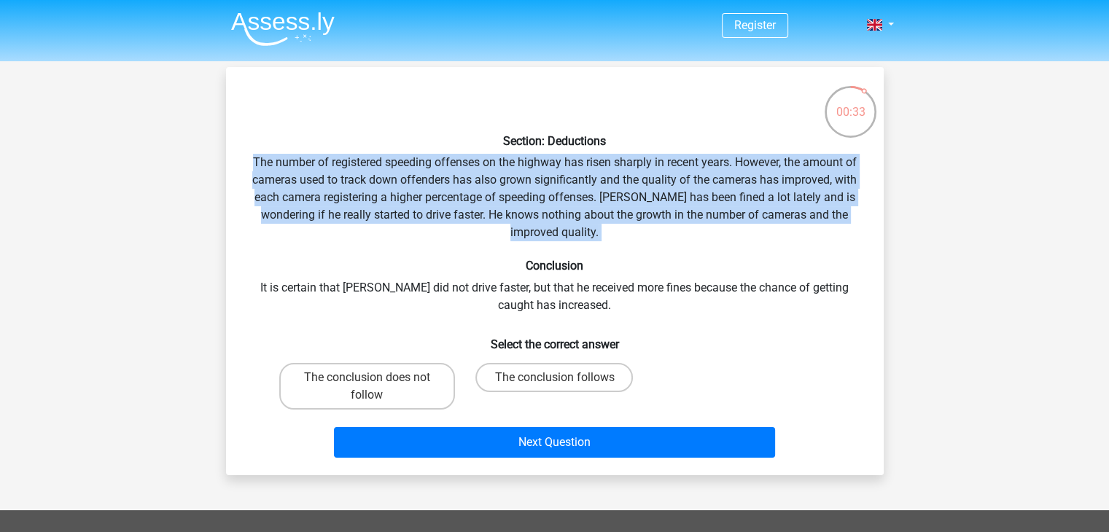
click at [467, 179] on div "Section: Deductions The number of registered speeding offenses on the highway h…" at bounding box center [555, 271] width 646 height 385
click at [305, 154] on div "Section: Deductions The number of registered speeding offenses on the highway h…" at bounding box center [555, 271] width 646 height 385
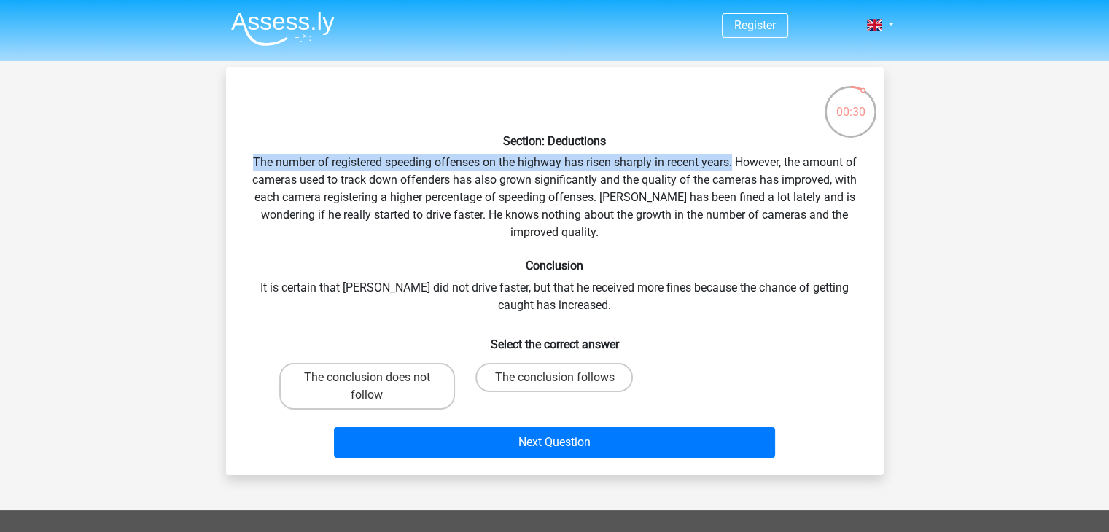
drag, startPoint x: 245, startPoint y: 160, endPoint x: 732, endPoint y: 155, distance: 487.0
click at [732, 155] on div "Section: Deductions The number of registered speeding offenses on the highway h…" at bounding box center [555, 271] width 646 height 385
click at [733, 157] on div "Section: Deductions The number of registered speeding offenses on the highway h…" at bounding box center [555, 271] width 646 height 385
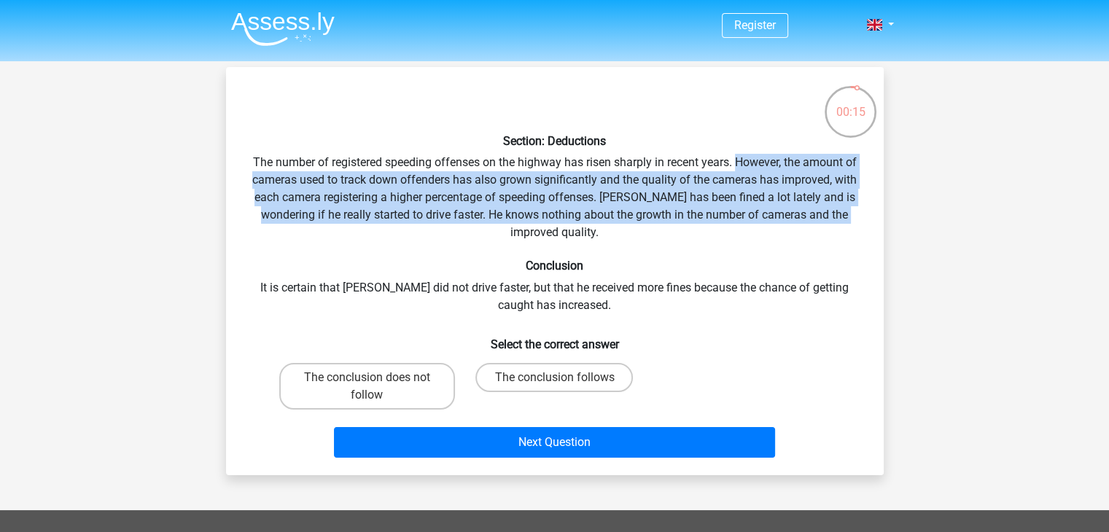
drag, startPoint x: 735, startPoint y: 159, endPoint x: 861, endPoint y: 211, distance: 136.6
click at [861, 211] on div "Section: Deductions The number of registered speeding offenses on the highway h…" at bounding box center [555, 271] width 646 height 385
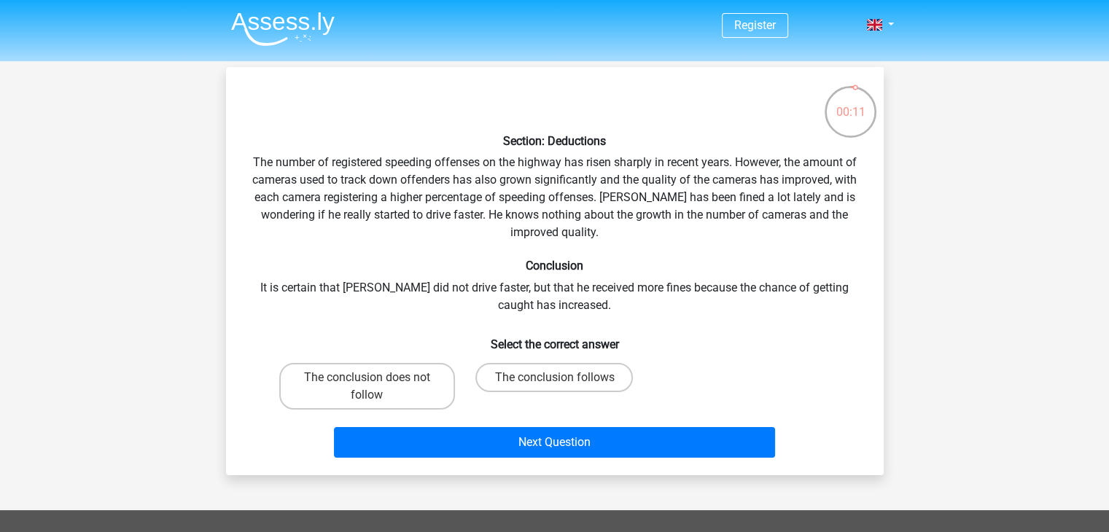
click at [265, 278] on div "Section: Deductions The number of registered speeding offenses on the highway h…" at bounding box center [555, 271] width 646 height 385
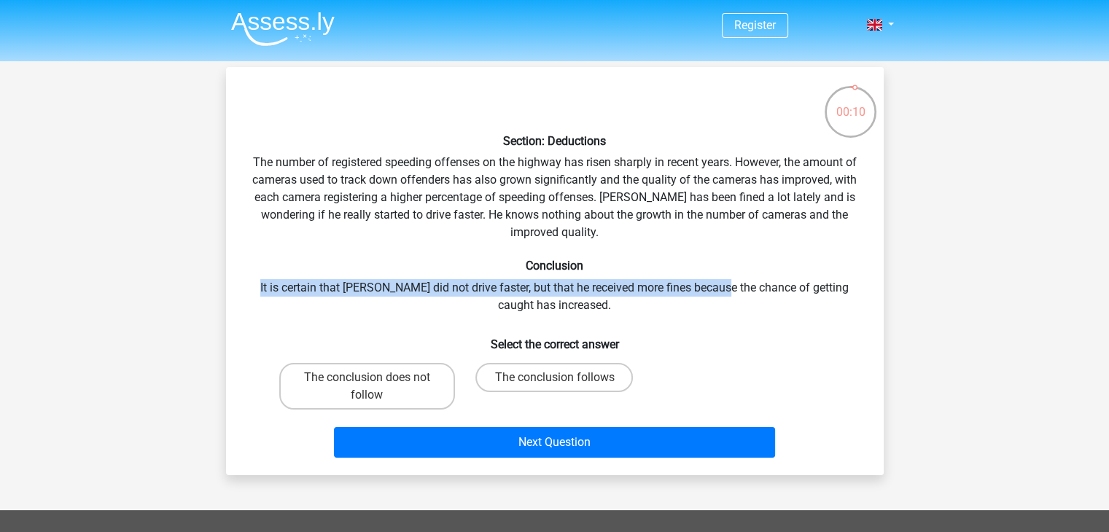
drag, startPoint x: 266, startPoint y: 284, endPoint x: 711, endPoint y: 274, distance: 445.5
click at [711, 274] on div "Section: Deductions The number of registered speeding offenses on the highway h…" at bounding box center [555, 271] width 646 height 385
click at [360, 374] on label "The conclusion does not follow" at bounding box center [367, 386] width 176 height 47
click at [367, 378] on input "The conclusion does not follow" at bounding box center [371, 382] width 9 height 9
radio input "true"
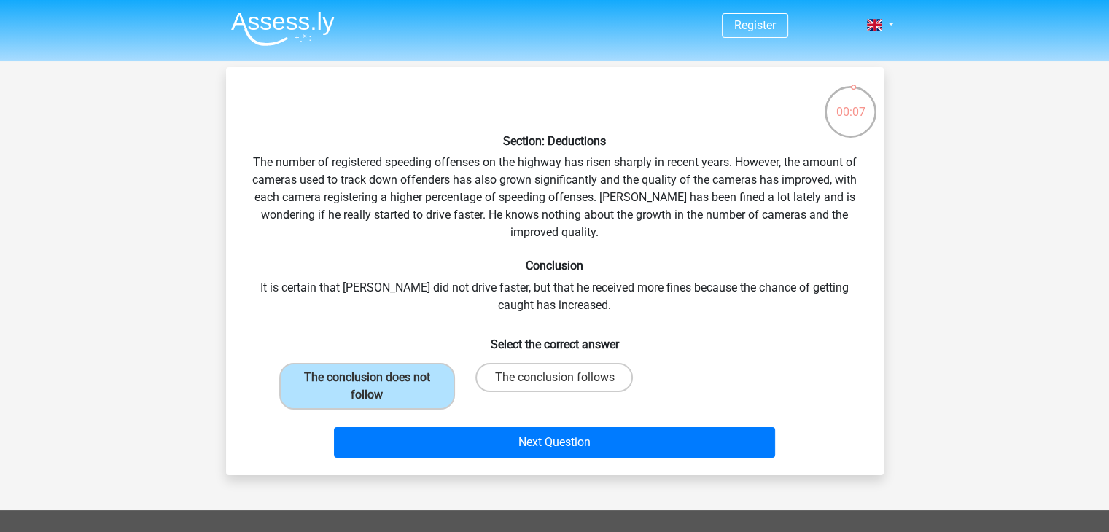
click at [719, 308] on div "Section: Deductions The number of registered speeding offenses on the highway h…" at bounding box center [555, 271] width 646 height 385
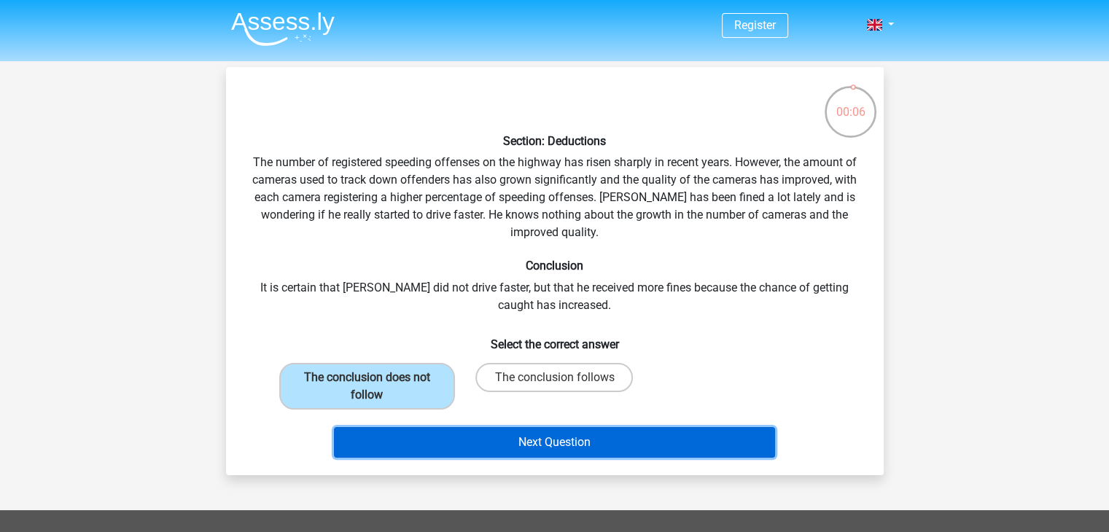
click at [598, 427] on button "Next Question" at bounding box center [554, 442] width 441 height 31
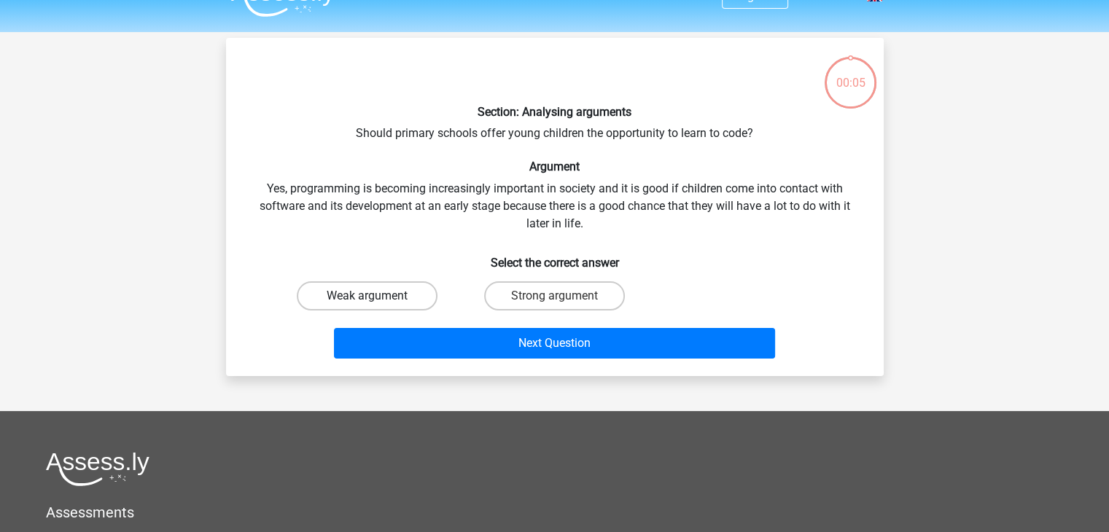
scroll to position [67, 0]
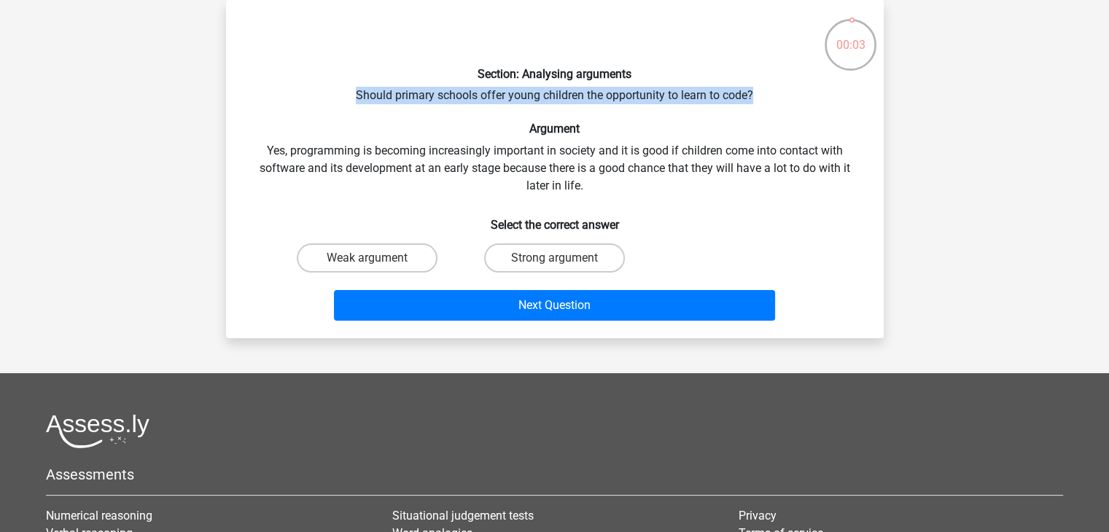
drag, startPoint x: 353, startPoint y: 97, endPoint x: 757, endPoint y: 90, distance: 403.9
click at [757, 90] on div "Section: Analysing arguments Should primary schools offer young children the op…" at bounding box center [555, 169] width 646 height 315
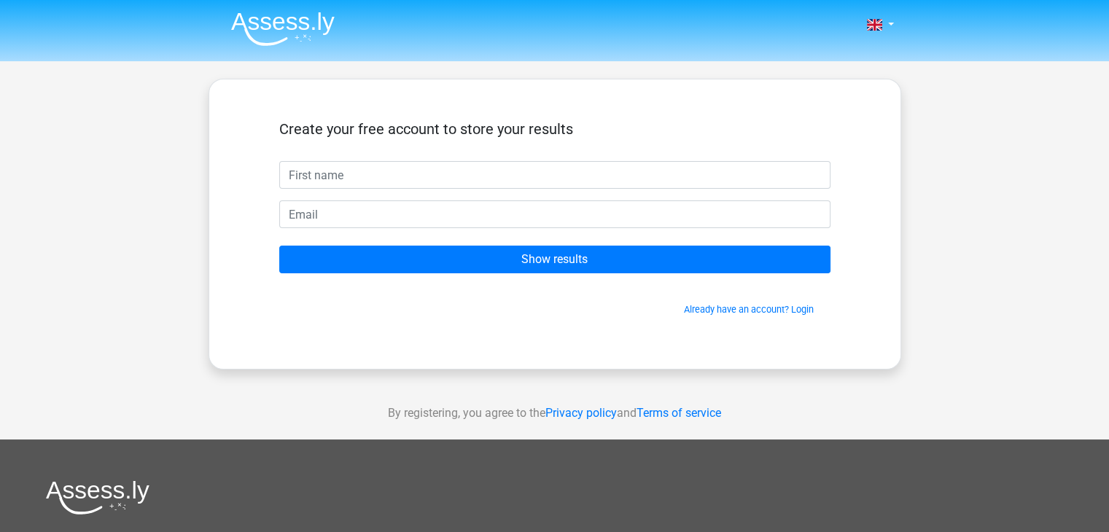
click at [391, 173] on input "text" at bounding box center [554, 175] width 551 height 28
click at [423, 350] on div "Create your free account to store your results Show results Already have an acc…" at bounding box center [554, 224] width 693 height 291
